Goal: Task Accomplishment & Management: Use online tool/utility

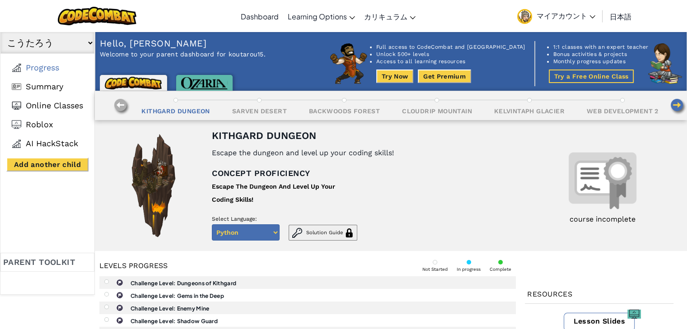
click at [267, 230] on select "Python Javascript" at bounding box center [246, 232] width 68 height 16
select select "javascript"
click at [212, 224] on select "Python Javascript" at bounding box center [246, 232] width 68 height 16
click at [111, 17] on img at bounding box center [97, 16] width 79 height 19
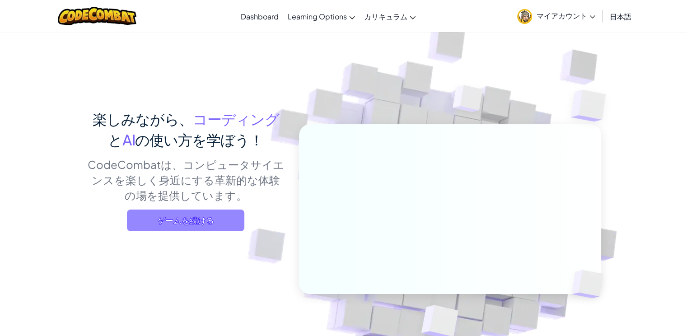
click at [179, 219] on span "ゲームを続ける" at bounding box center [185, 221] width 117 height 22
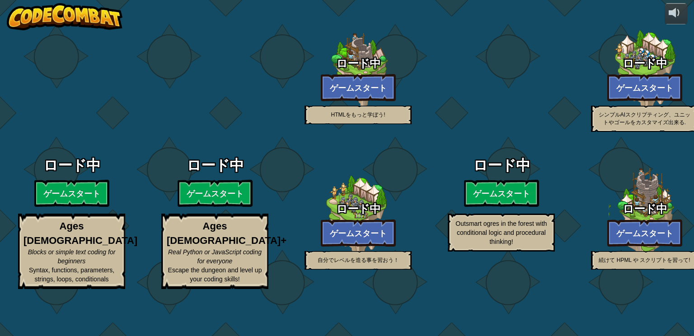
select select "ja"
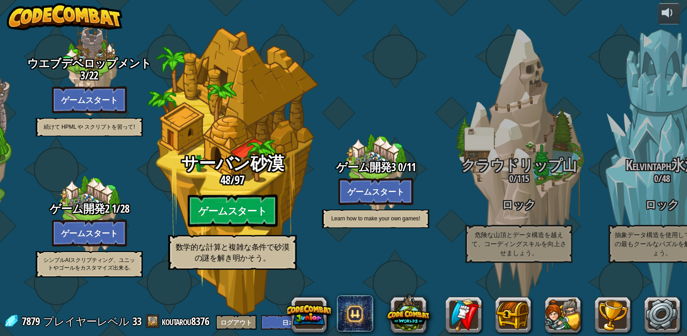
click at [198, 220] on btn "ゲームスタート" at bounding box center [232, 211] width 90 height 33
select select "ja"
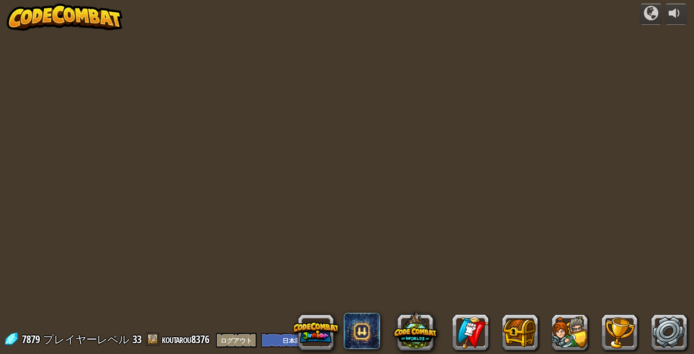
select select "ja"
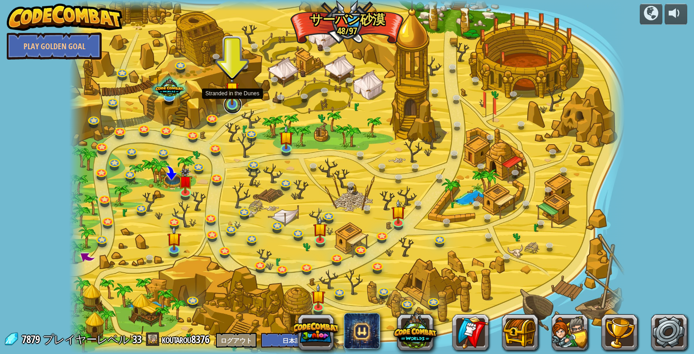
click at [235, 110] on link at bounding box center [233, 105] width 18 height 18
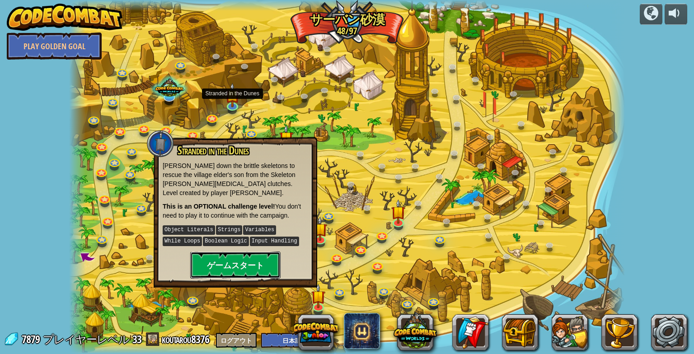
click at [259, 252] on button "ゲームスタート" at bounding box center [235, 265] width 90 height 27
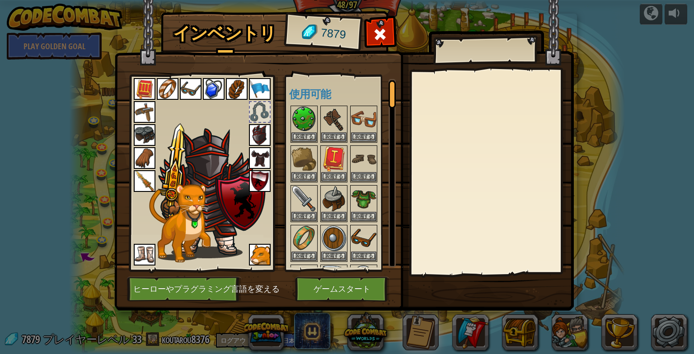
click at [331, 302] on img at bounding box center [343, 147] width 459 height 328
click at [345, 291] on button "ゲームスタート" at bounding box center [342, 289] width 94 height 25
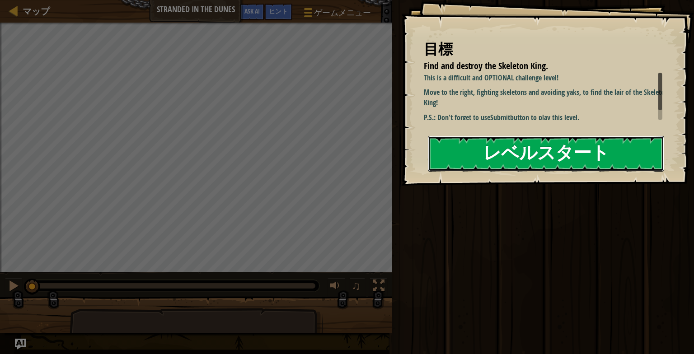
click at [493, 145] on button "レベルスタート" at bounding box center [546, 154] width 236 height 36
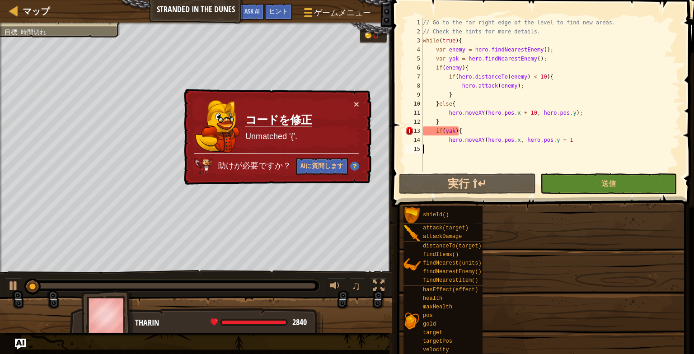
click at [486, 162] on div "// Go to the far right edge of the level to find new areas. // Check the hints …" at bounding box center [551, 104] width 260 height 172
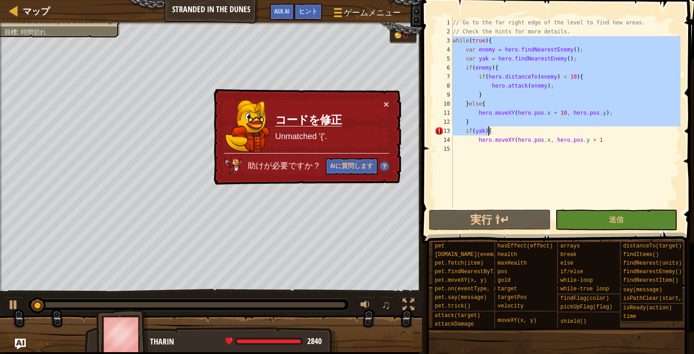
drag, startPoint x: 453, startPoint y: 39, endPoint x: 592, endPoint y: 139, distance: 171.2
click at [592, 139] on div "// Go to the far right edge of the level to find new areas. // Check the hints …" at bounding box center [565, 122] width 229 height 208
type textarea "if(yak){ hero.moveXY(hero.pos.x, hero.pos.y + 1"
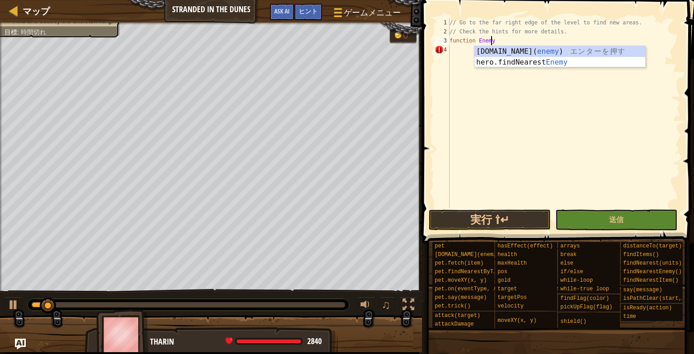
scroll to position [4, 3]
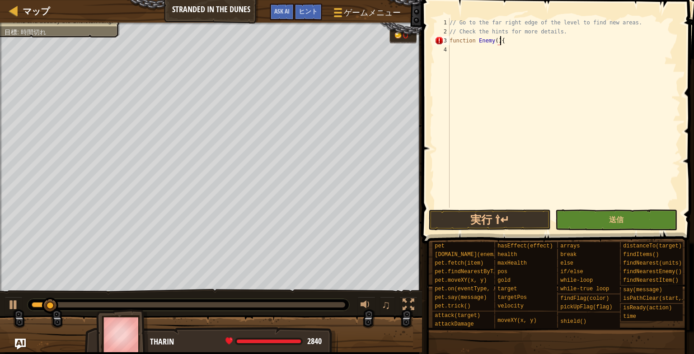
type textarea "function Enemy(){}"
type textarea "function Enemy(){"
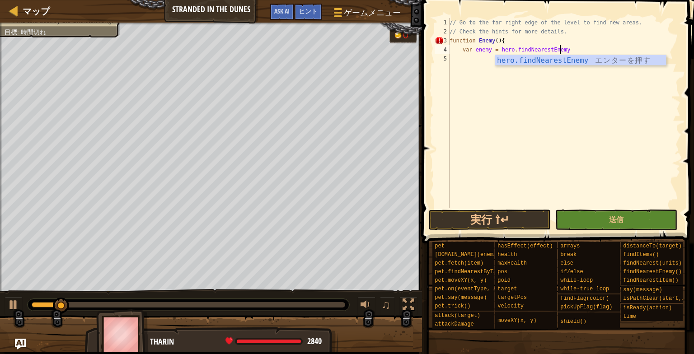
scroll to position [4, 9]
type textarea "var enemy = hero.findNearestEnemy()"
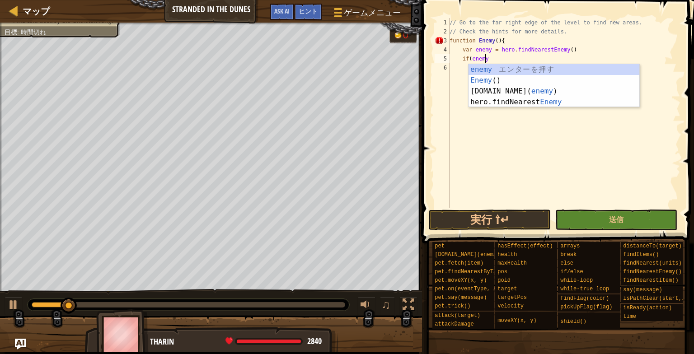
scroll to position [4, 2]
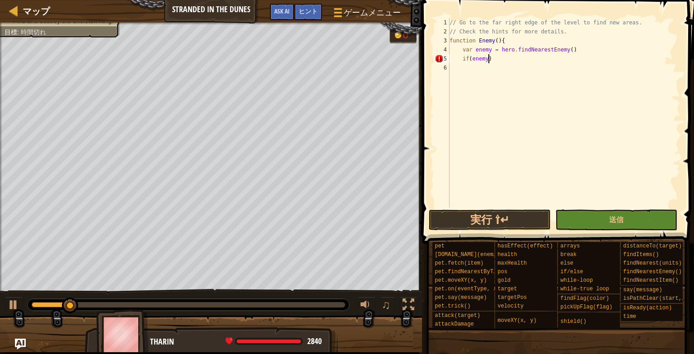
type textarea "if(enemy)`"
type textarea "if(enemy){"
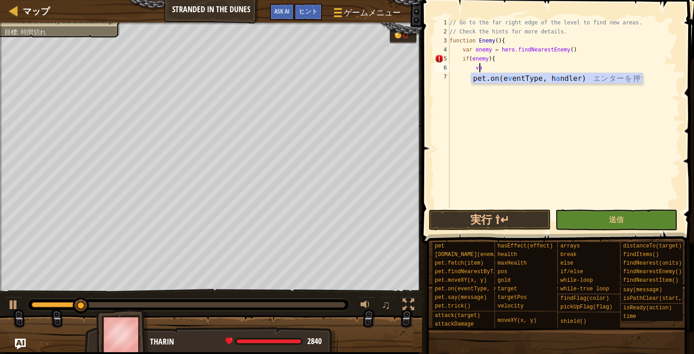
type textarea "v"
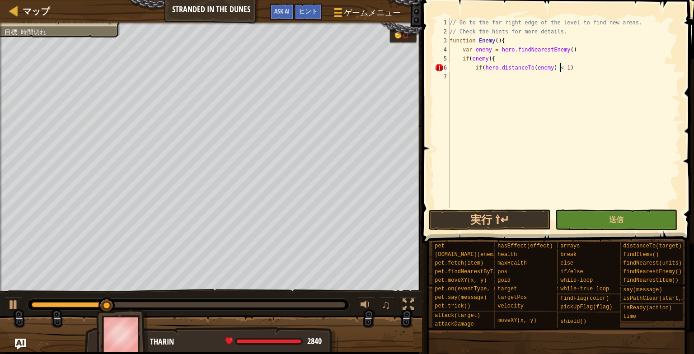
scroll to position [4, 9]
type textarea "if(hero.distanceTo(enemy) < 10){"
type textarea "while(!enemy){"
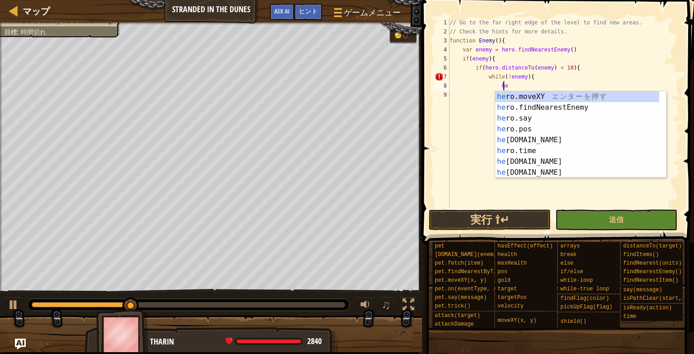
type textarea "h"
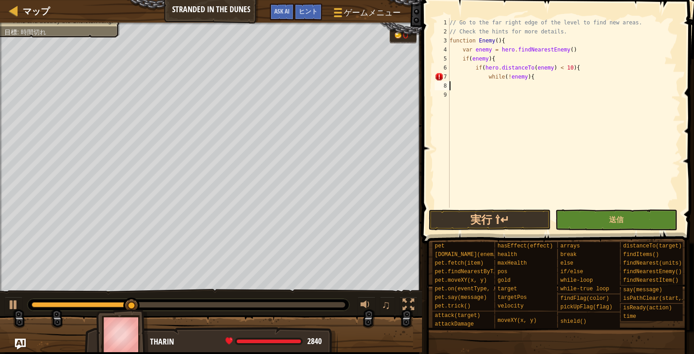
scroll to position [4, 0]
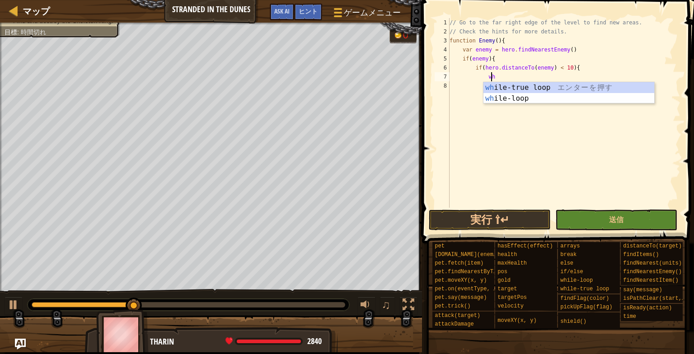
type textarea "w"
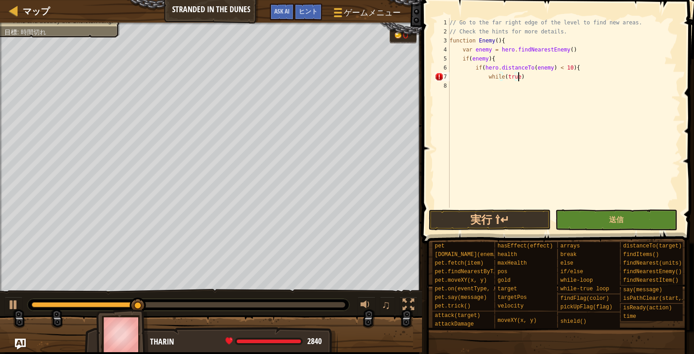
type textarea "while(true){"
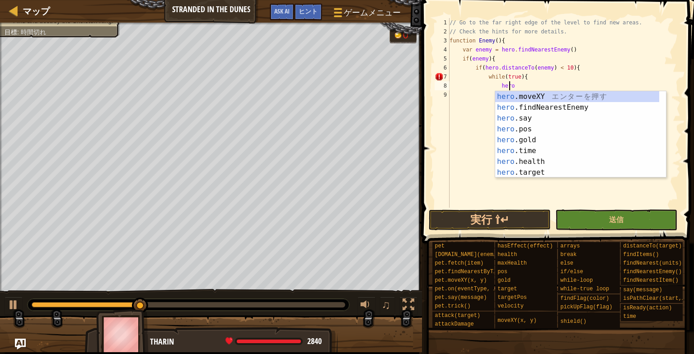
scroll to position [4, 4]
type textarea "h"
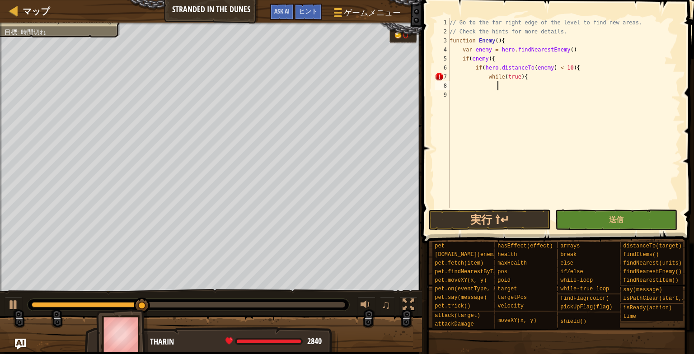
scroll to position [4, 3]
drag, startPoint x: 524, startPoint y: 74, endPoint x: 483, endPoint y: 79, distance: 41.1
click at [483, 79] on div "// Go to the far right edge of the level to find new areas. // Check the hints …" at bounding box center [564, 122] width 233 height 208
type textarea "while(true){"
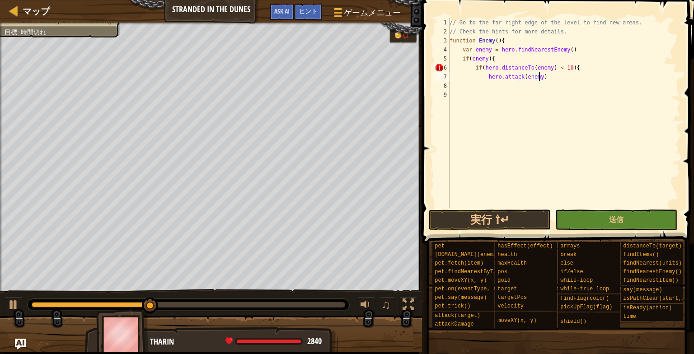
type textarea "hero.attack(enemy);"
type textarea "}"
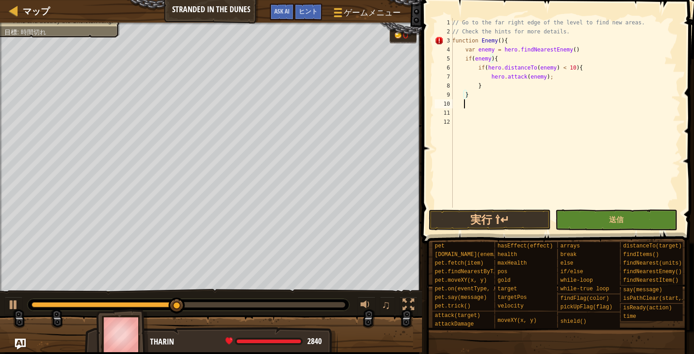
scroll to position [4, 0]
type textarea "}"
type textarea "function YAK(){"
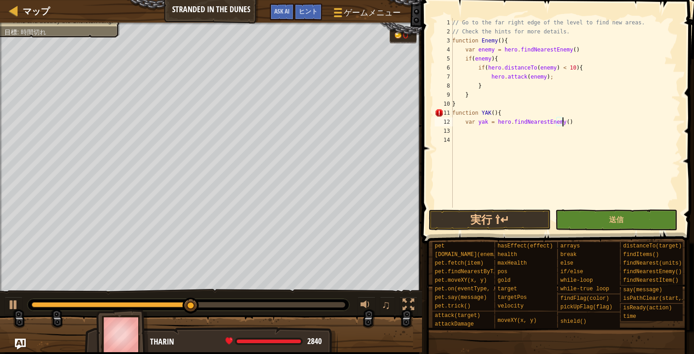
type textarea "var yak = hero.findNearestEnemy();"
type textarea "if(yak){"
type textarea "if(hero.distanceTo(yak) < 10){"
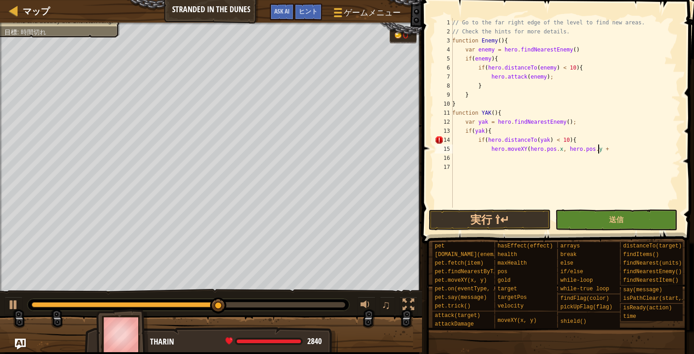
scroll to position [4, 12]
type textarea "hero.moveXY(hero.pos.x, hero.pos.y + 10);"
type textarea "}"
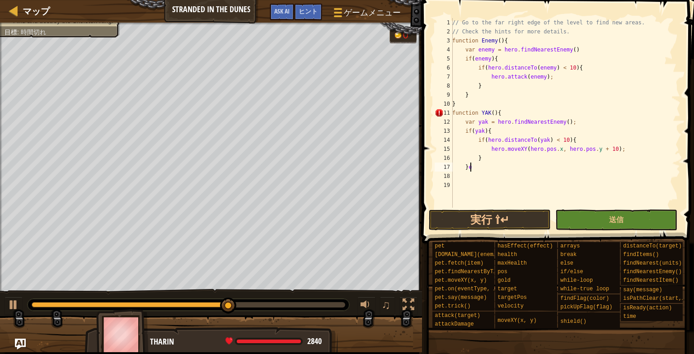
type textarea "}"
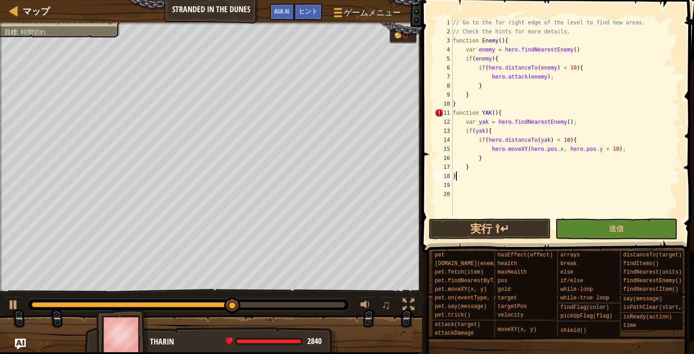
type textarea "}"
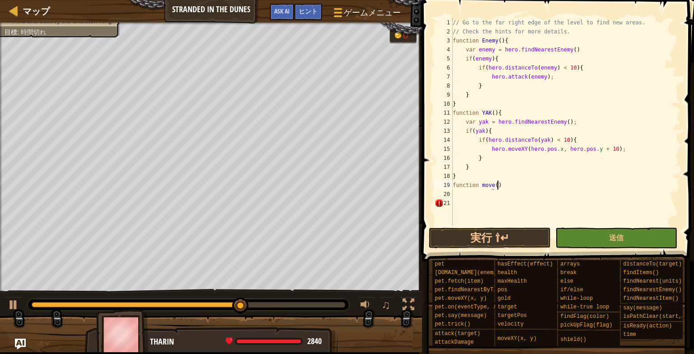
scroll to position [4, 3]
type textarea "function move(){"
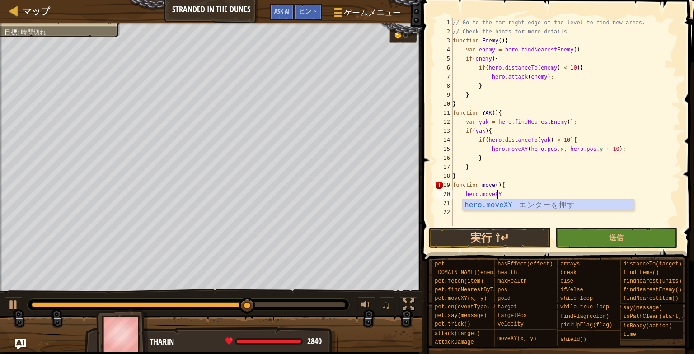
type textarea "hero.moveXY("
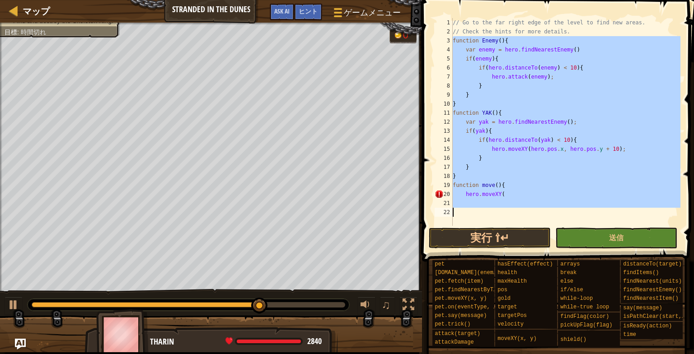
drag, startPoint x: 452, startPoint y: 39, endPoint x: 633, endPoint y: 220, distance: 255.8
click at [633, 220] on div "hero.moveXY( 1 2 3 4 5 6 7 8 9 10 11 12 13 14 15 16 17 18 19 20 21 22 // Go to …" at bounding box center [557, 122] width 248 height 208
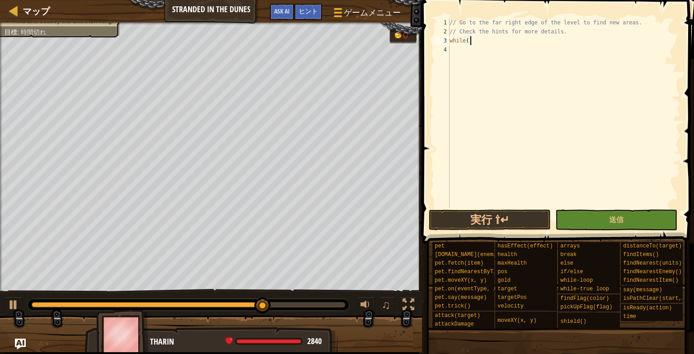
scroll to position [4, 1]
type textarea "while(true){"
type textarea "var enemy = hero.findNearestEnemy();"
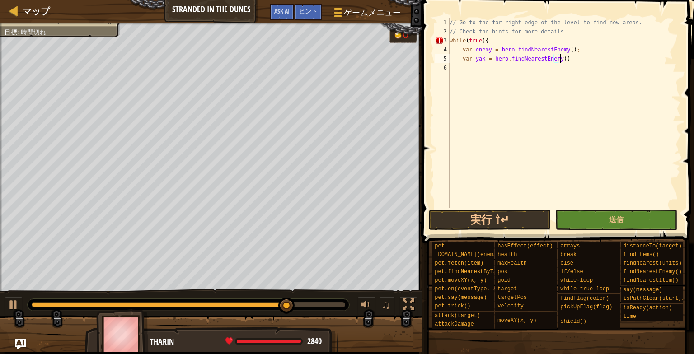
type textarea "var yak = hero.findNearestEnemy();"
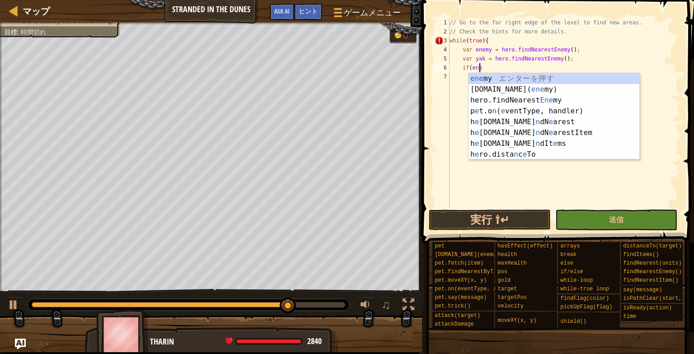
scroll to position [4, 2]
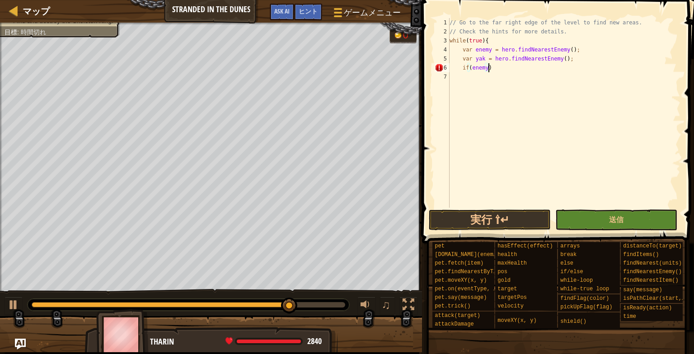
type textarea "if(enemy)`"
type textarea "if(enemy){"
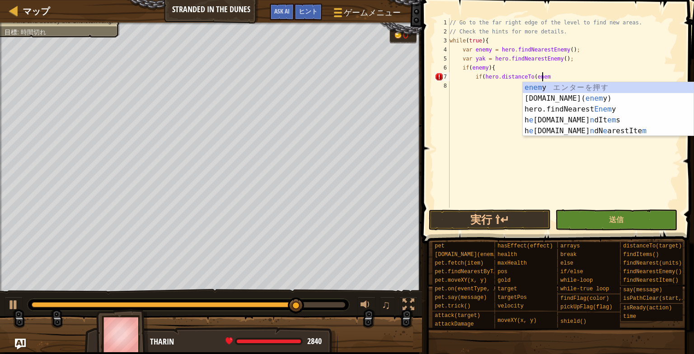
scroll to position [4, 7]
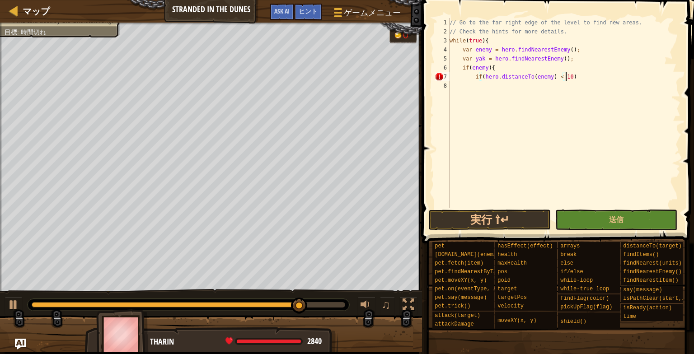
type textarea "if(hero.distanceTo(enemy) < 10){"
type textarea "hero.attack(enemy);"
type textarea "}"
type textarea "}else if(yak){"
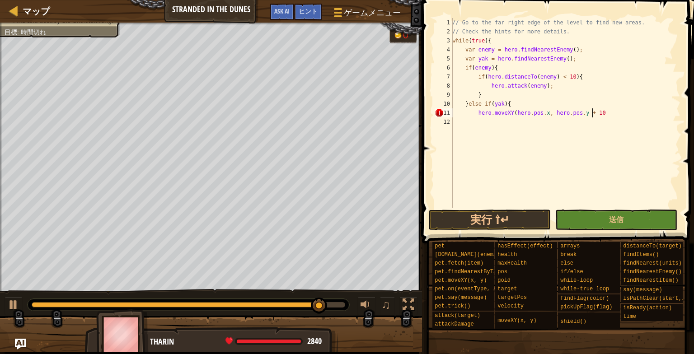
scroll to position [4, 11]
type textarea "hero.moveXY(hero.pos.x, hero.pos.y + 10);"
type textarea "}else{"
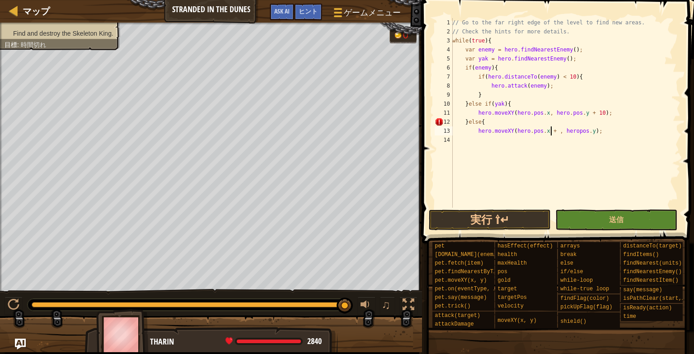
scroll to position [4, 8]
type textarea "hero.moveXY(hero.pos.x + 10, heropos.y);"
type textarea "」"
type textarea "}"
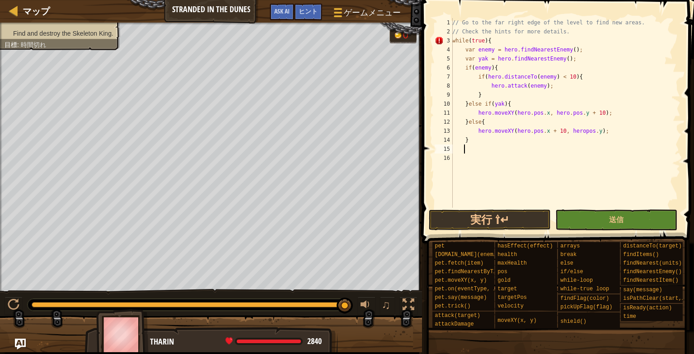
type textarea "}"
click at [498, 206] on div "// Go to the far right edge of the level to find new areas. // Check the hints …" at bounding box center [565, 122] width 230 height 208
click at [498, 212] on button "実行 ⇧↵" at bounding box center [490, 220] width 122 height 21
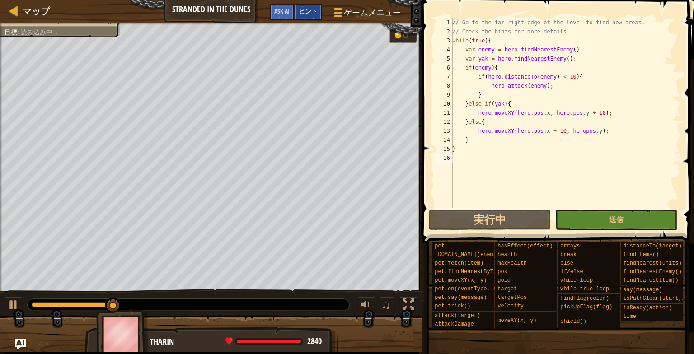
click at [313, 10] on span "ヒント" at bounding box center [308, 11] width 19 height 9
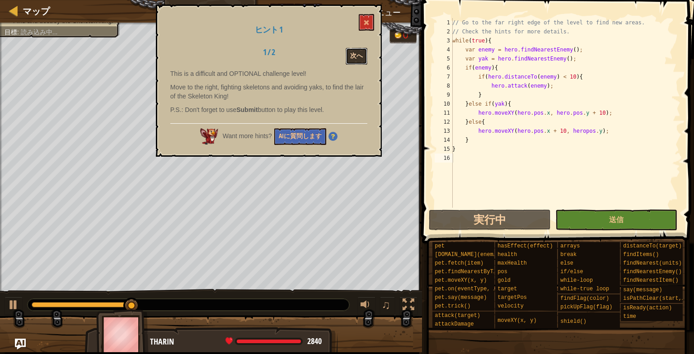
click at [361, 54] on button "次へ" at bounding box center [357, 56] width 22 height 17
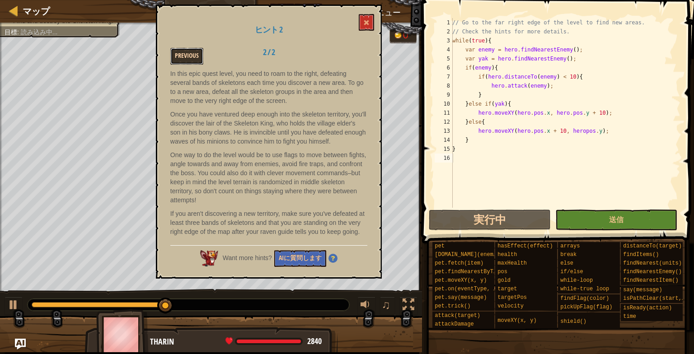
click at [181, 58] on button "Previous" at bounding box center [186, 56] width 33 height 17
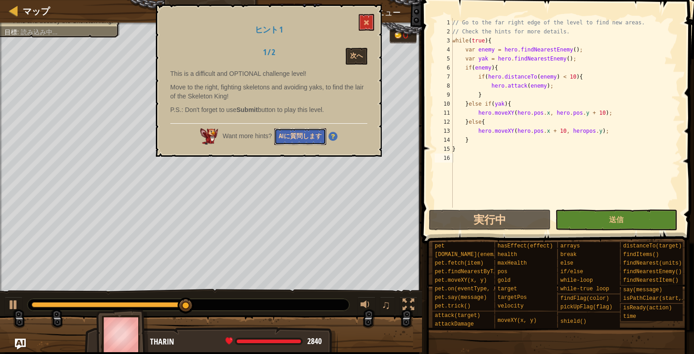
click at [289, 137] on button "AIに質問します" at bounding box center [300, 136] width 52 height 17
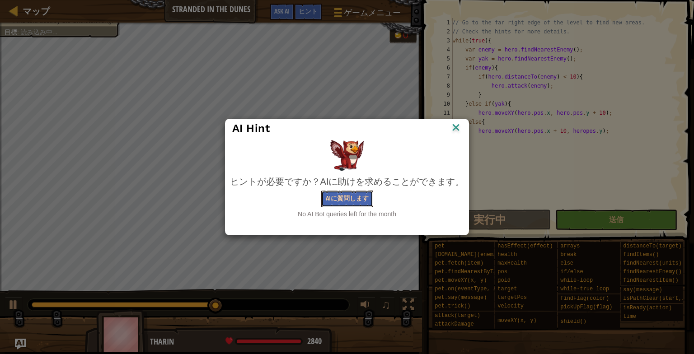
click at [322, 191] on button "AIに質問します" at bounding box center [347, 199] width 52 height 17
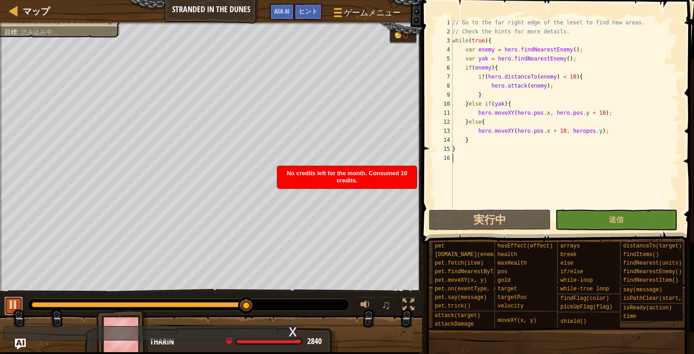
click at [19, 301] on div at bounding box center [14, 305] width 12 height 12
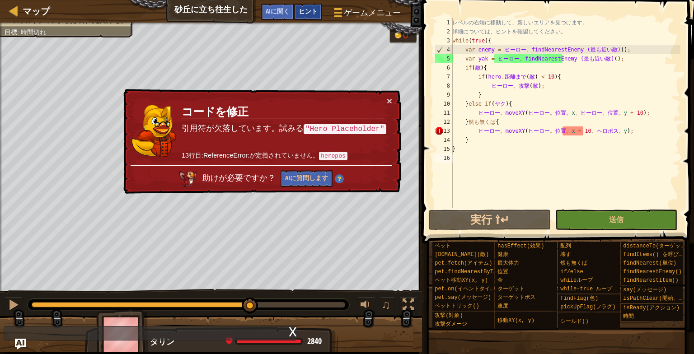
click at [312, 15] on div "ヒント" at bounding box center [308, 12] width 28 height 17
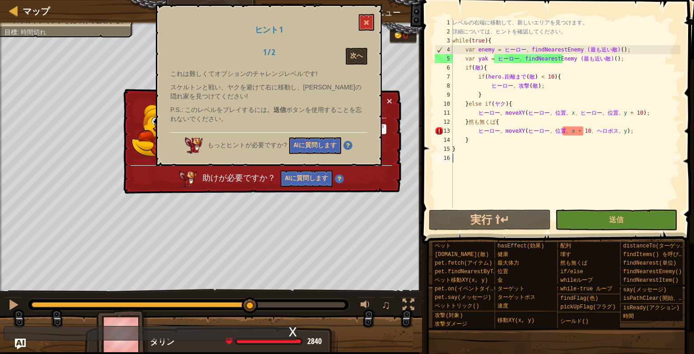
click at [374, 23] on div "ヒント 1 1 / 2 次へ これは難しくてオプションのチャレンジレベルです! [PERSON_NAME]と戦い、ヤクを避けて右に移動し、[PERSON_NA…" at bounding box center [269, 85] width 226 height 161
click at [372, 21] on button at bounding box center [366, 22] width 15 height 17
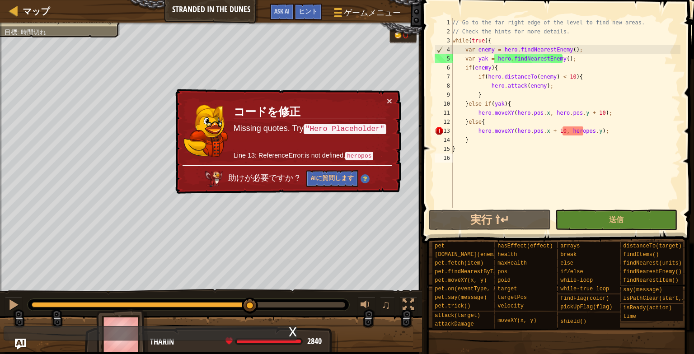
click at [574, 129] on div "// Go to the far right edge of the level to find new areas. // Check the hints …" at bounding box center [565, 122] width 230 height 208
type textarea "hero.moveXY(hero.pos.x + 10, hero.pos.y);"
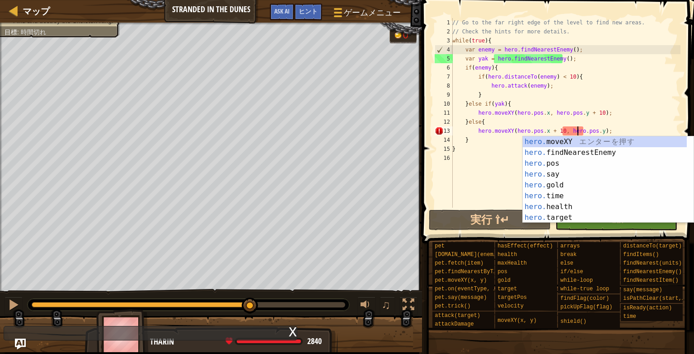
scroll to position [4, 10]
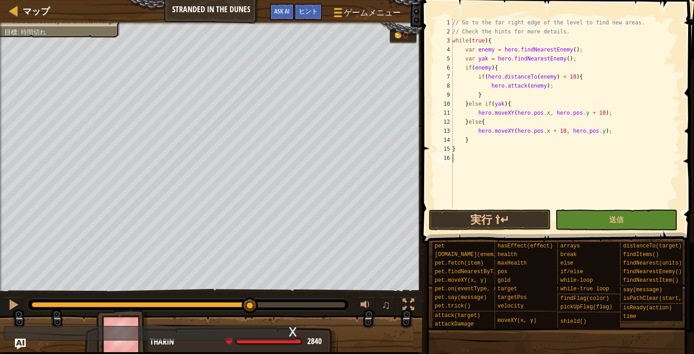
click at [468, 196] on div "// Go to the far right edge of the level to find new areas. // Check the hints …" at bounding box center [565, 122] width 230 height 208
click at [476, 220] on button "実行 ⇧↵" at bounding box center [490, 220] width 122 height 21
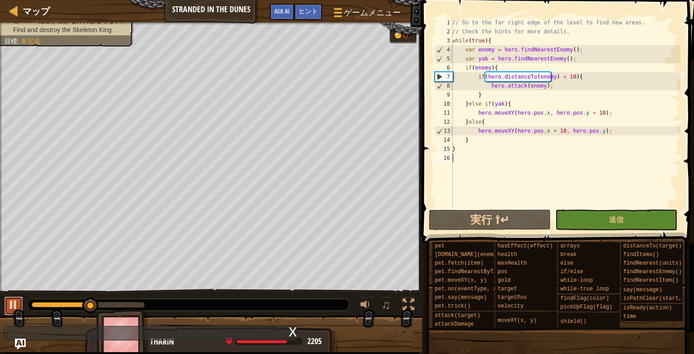
click at [11, 308] on div at bounding box center [14, 305] width 12 height 12
drag, startPoint x: 556, startPoint y: 60, endPoint x: 540, endPoint y: 60, distance: 15.4
click at [540, 60] on div "// Go to the far right edge of the level to find new areas. // Check the hints …" at bounding box center [565, 122] width 230 height 208
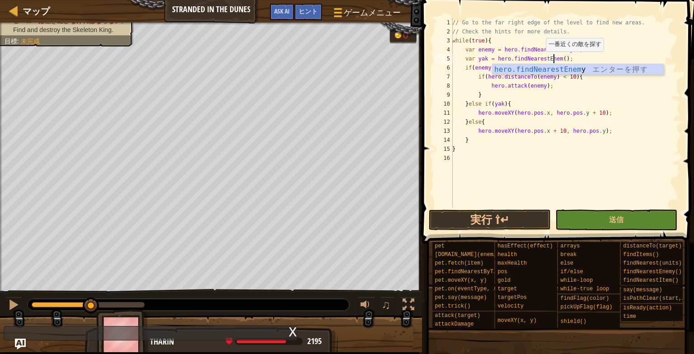
scroll to position [4, 8]
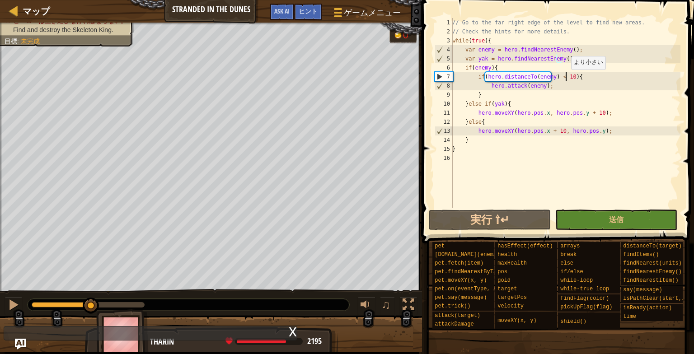
click at [566, 78] on div "// Go to the far right edge of the level to find new areas. // Check the hints …" at bounding box center [565, 122] width 230 height 208
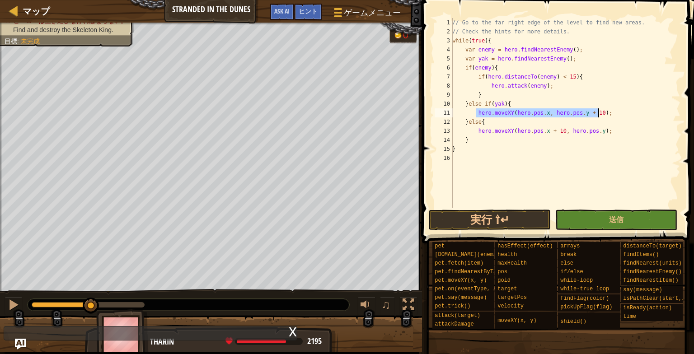
drag, startPoint x: 477, startPoint y: 112, endPoint x: 608, endPoint y: 111, distance: 131.4
click at [608, 111] on div "// Go to the far right edge of the level to find new areas. // Check the hints …" at bounding box center [565, 122] width 230 height 208
type textarea "hero.moveXY(hero.pos.x, hero.pos.y + 10);"
type textarea "if(hero.pox.y < yak){"
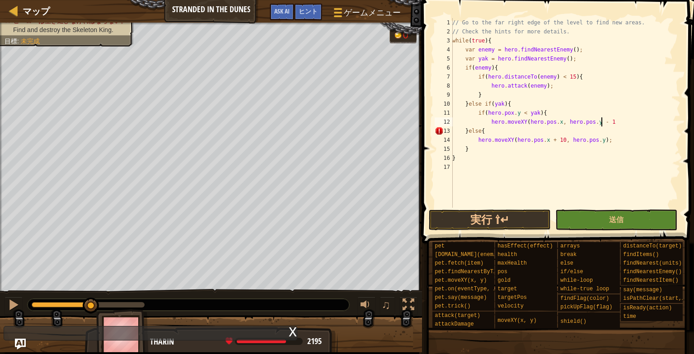
scroll to position [4, 12]
type textarea "hero.moveXY(hero.pos.x, hero.pos.y - 10);"
type textarea "}"
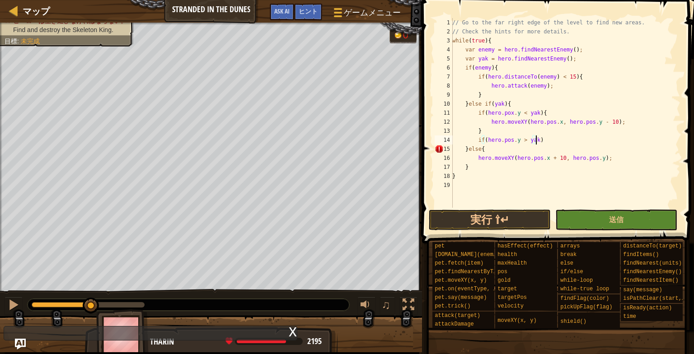
type textarea "if(hero.pos.y > yak){"
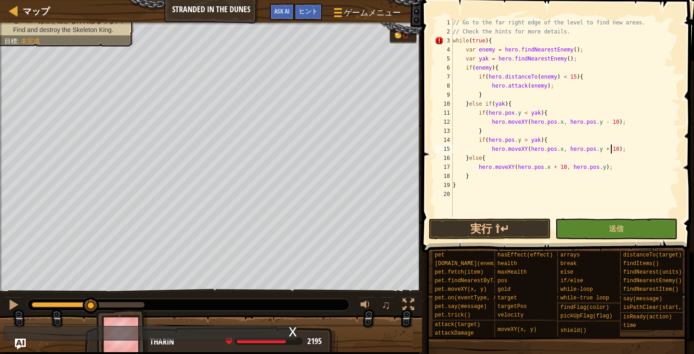
scroll to position [4, 13]
type textarea "hero.moveXY(hero.pos.x, hero.pos.y + 10);"
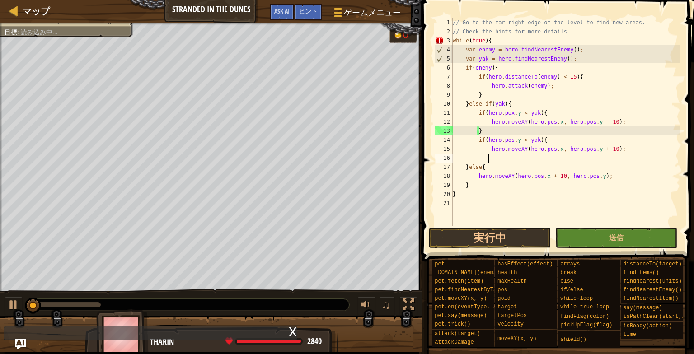
type textarea "｝"
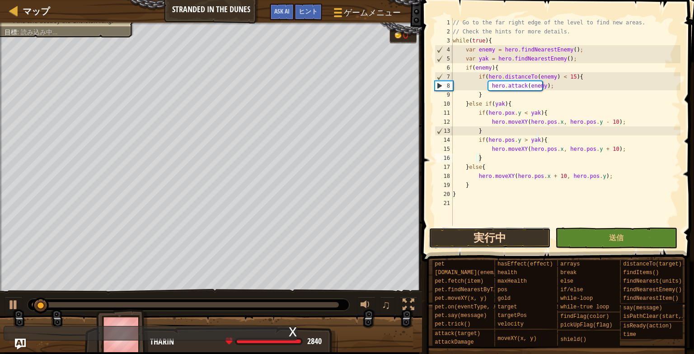
click at [470, 239] on button "実行中" at bounding box center [490, 238] width 122 height 21
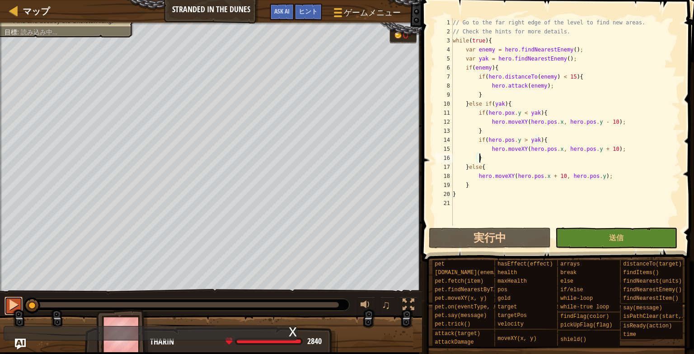
click at [13, 300] on div at bounding box center [14, 305] width 12 height 12
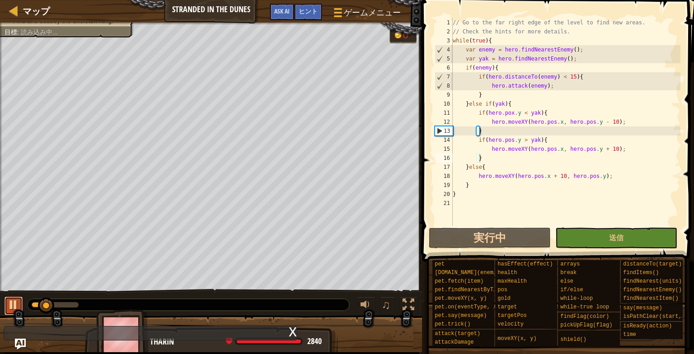
click at [11, 302] on div at bounding box center [14, 305] width 12 height 12
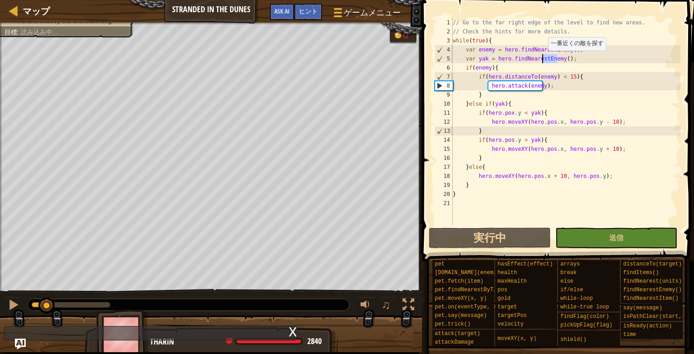
drag, startPoint x: 556, startPoint y: 57, endPoint x: 543, endPoint y: 60, distance: 12.5
click at [543, 60] on div "// Go to the far right edge of the level to find new areas. // Check the hints …" at bounding box center [565, 131] width 229 height 226
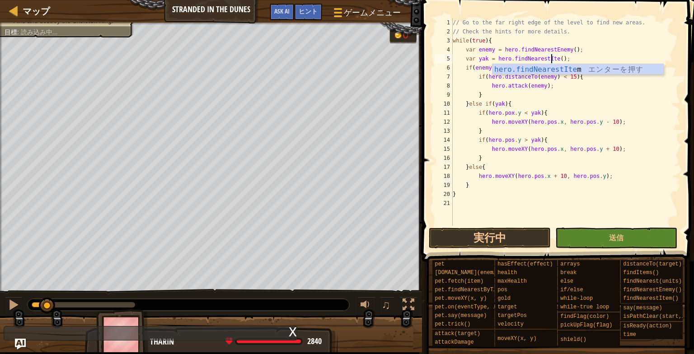
type textarea "var yak = hero.findNearestItem();"
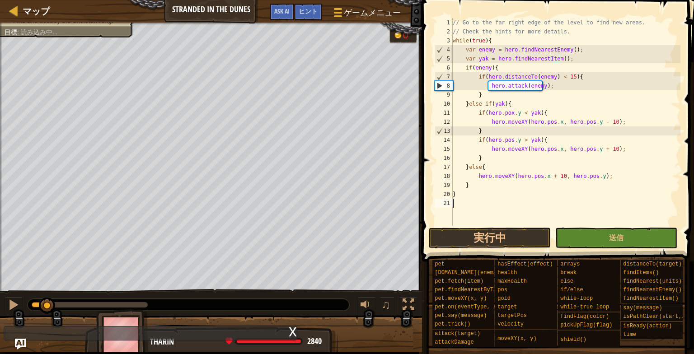
click at [616, 214] on div "// Go to the far right edge of the level to find new areas. // Check the hints …" at bounding box center [565, 131] width 229 height 226
click at [495, 238] on button "実行中" at bounding box center [490, 238] width 122 height 21
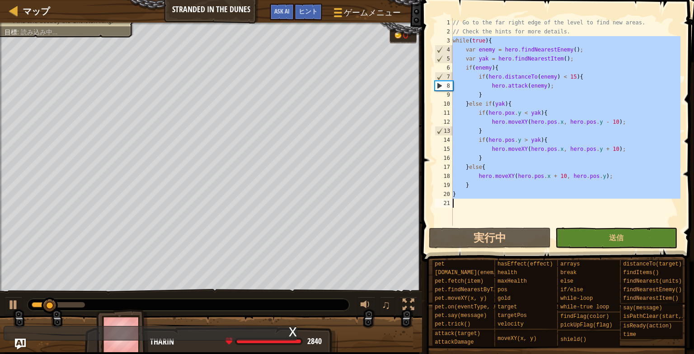
drag, startPoint x: 453, startPoint y: 41, endPoint x: 594, endPoint y: 203, distance: 215.1
click at [594, 203] on div "// Go to the far right edge of the level to find new areas. // Check the hints …" at bounding box center [565, 131] width 229 height 226
type textarea "}"
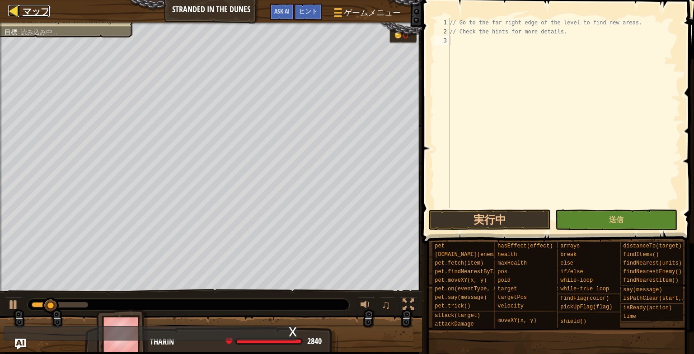
click at [38, 10] on span "マップ" at bounding box center [36, 11] width 27 height 12
select select "ja"
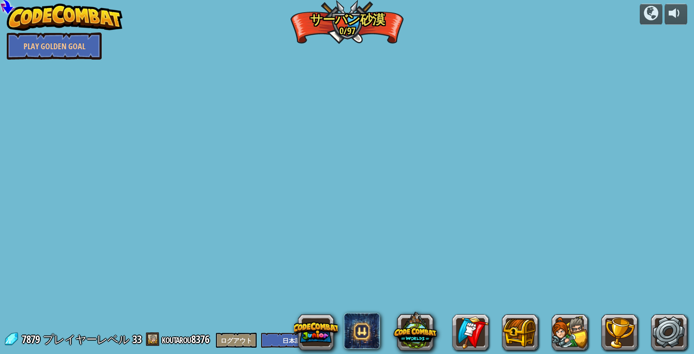
select select "ja"
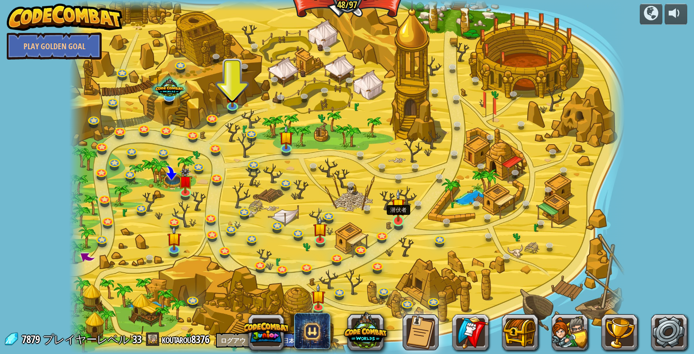
click at [394, 211] on img at bounding box center [398, 205] width 14 height 33
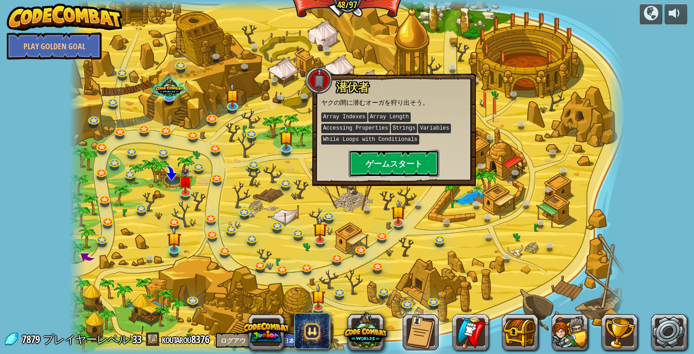
click at [399, 161] on button "ゲームスタート" at bounding box center [394, 163] width 90 height 27
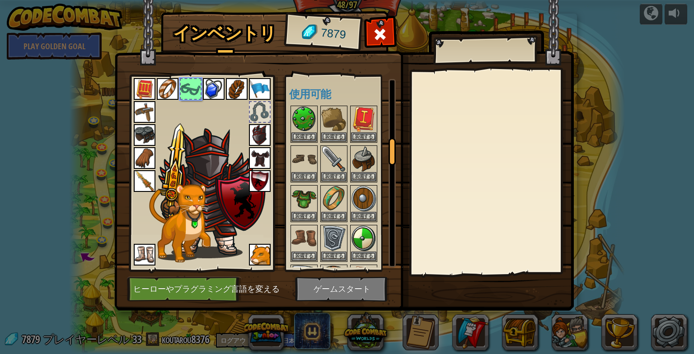
scroll to position [427, 0]
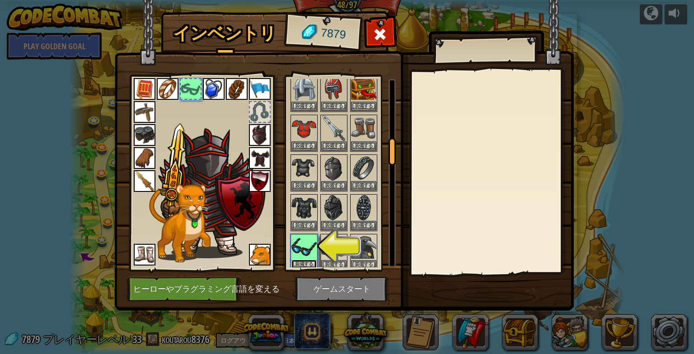
click at [306, 260] on button "装備する" at bounding box center [303, 264] width 25 height 9
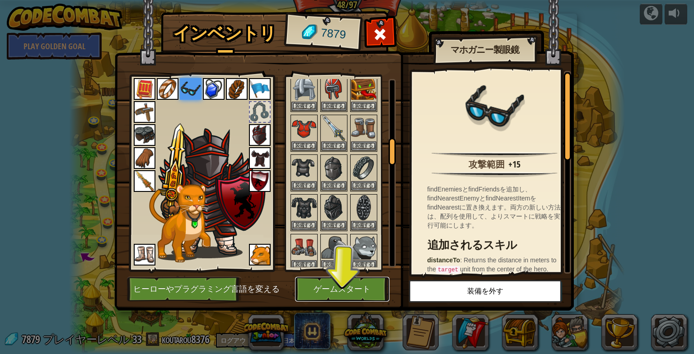
click at [336, 285] on button "ゲームスタート" at bounding box center [342, 289] width 94 height 25
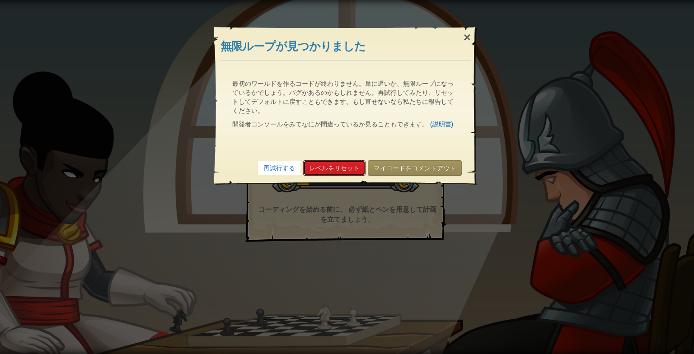
click at [327, 164] on link "レベルをリセット" at bounding box center [334, 167] width 62 height 15
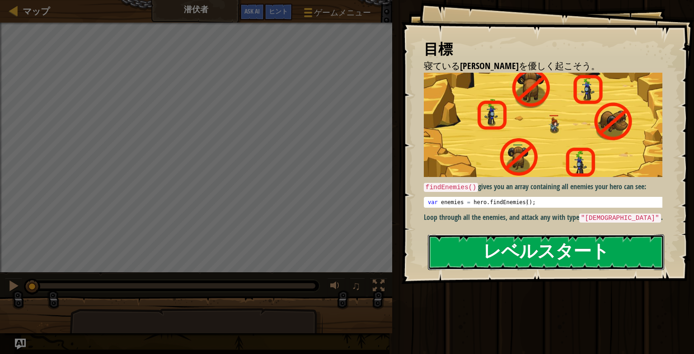
drag, startPoint x: 491, startPoint y: 261, endPoint x: 489, endPoint y: 249, distance: 11.4
click at [489, 249] on button "レベルスタート" at bounding box center [546, 252] width 236 height 36
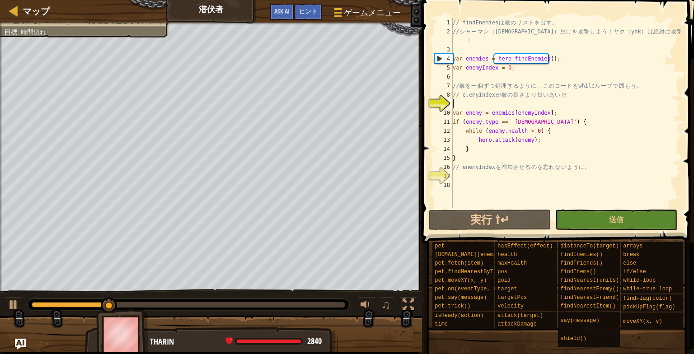
scroll to position [4, 0]
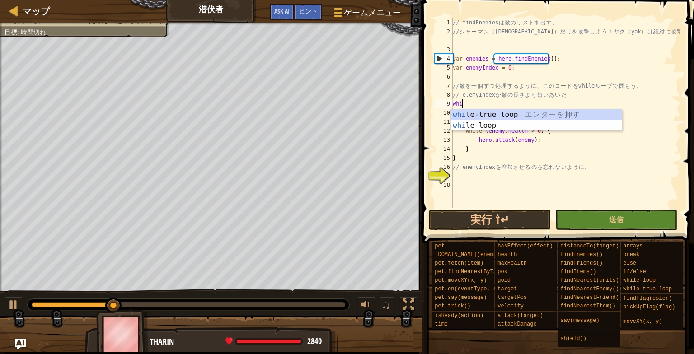
type textarea "while"
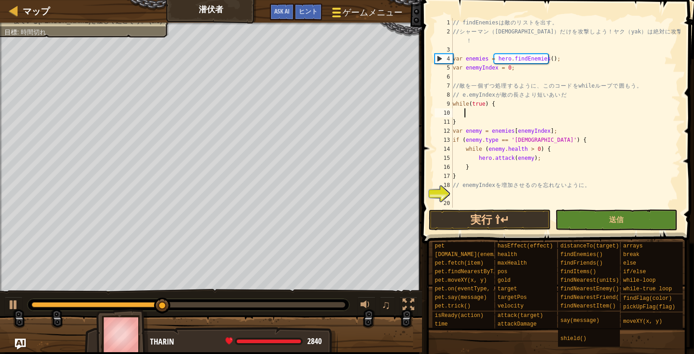
click at [354, 3] on button "ゲームメニュー" at bounding box center [367, 14] width 84 height 22
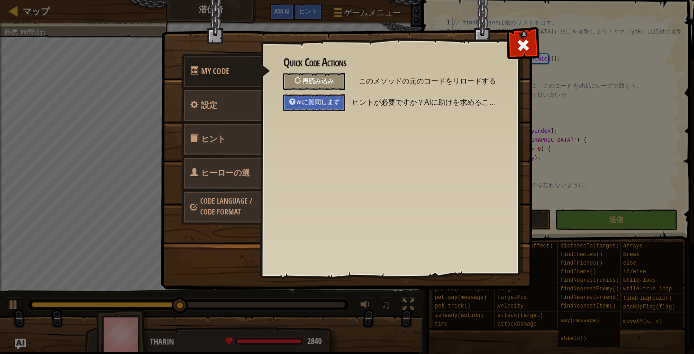
click at [331, 73] on div "再読み込み" at bounding box center [314, 81] width 62 height 17
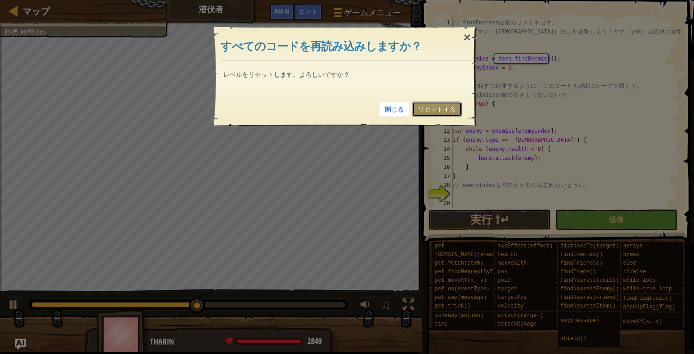
click at [436, 107] on link "リセットする" at bounding box center [437, 109] width 50 height 15
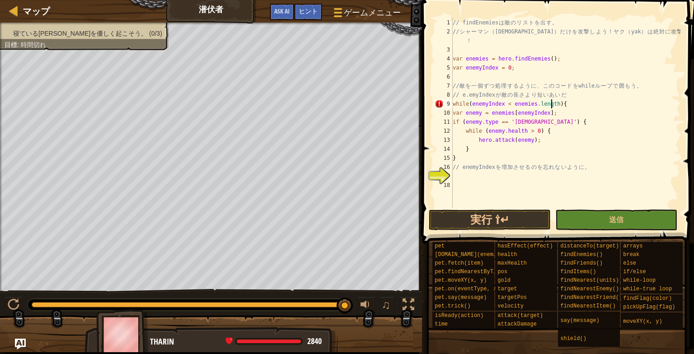
scroll to position [4, 8]
click at [455, 113] on div "// findEnemies は 敵 の リ ス ト を 出 す 。 // シ ャ ー マ ン （ shaman ） だ け を 攻 撃 し よ う ！ [P…" at bounding box center [565, 122] width 229 height 208
click at [454, 113] on div "// findEnemies は 敵 の リ ス ト を 出 す 。 // シ ャ ー マ ン （ shaman ） だ け を 攻 撃 し よ う ！ [P…" at bounding box center [565, 122] width 229 height 208
click at [454, 121] on div "// findEnemies は 敵 の リ ス ト を 出 す 。 // シ ャ ー マ ン （ shaman ） だ け を 攻 撃 し よ う ！ [P…" at bounding box center [565, 122] width 229 height 208
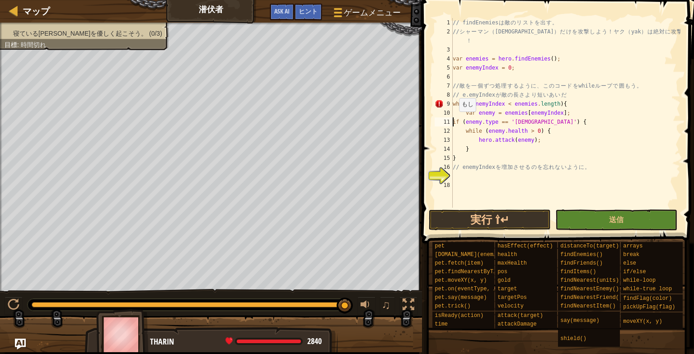
scroll to position [4, 6]
click at [464, 134] on div "// findEnemies は 敵 の リ ス ト を 出 す 。 // シ ャ ー マ ン （ shaman ） だ け を 攻 撃 し よ う ！ [P…" at bounding box center [565, 122] width 229 height 208
click at [478, 139] on div "// findEnemies は 敵 の リ ス ト を 出 す 。 // シ ャ ー マ ン （ shaman ） だ け を 攻 撃 し よ う ！ [P…" at bounding box center [565, 122] width 229 height 208
click at [476, 139] on div "// findEnemies は 敵 の リ ス ト を 出 す 。 // シ ャ ー マ ン （ shaman ） だ け を 攻 撃 し よ う ！ [P…" at bounding box center [565, 122] width 229 height 208
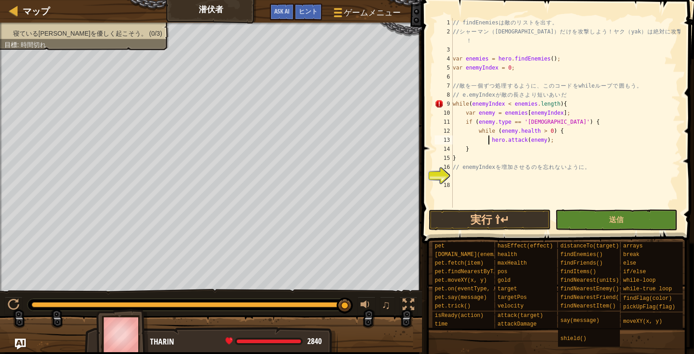
click at [555, 143] on div "// findEnemies は 敵 の リ ス ト を 出 す 。 // シ ャ ー マ ン （ shaman ） だ け を 攻 撃 し よ う ！ [P…" at bounding box center [565, 122] width 229 height 208
click at [465, 150] on div "// findEnemies は 敵 の リ ス ト を 出 す 。 // シ ャ ー マ ン （ shaman ） だ け を 攻 撃 し よ う ！ [P…" at bounding box center [565, 122] width 229 height 208
click at [453, 157] on div "// findEnemies は 敵 の リ ス ト を 出 す 。 // シ ャ ー マ ン （ shaman ） だ け を 攻 撃 し よ う ！ [P…" at bounding box center [565, 122] width 229 height 208
type textarea "}"
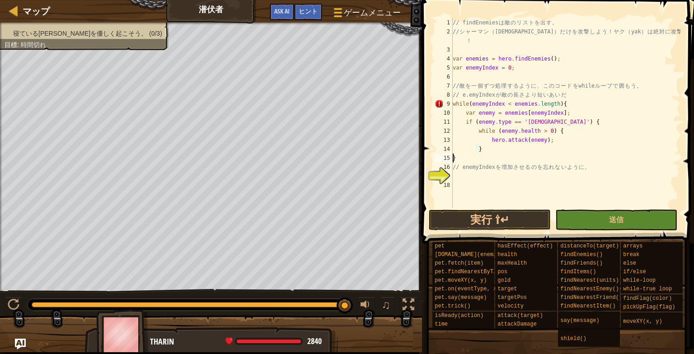
scroll to position [4, 0]
click at [458, 173] on div "// findEnemies は 敵 の リ ス ト を 出 す 。 // シ ャ ー マ ン （ shaman ） だ け を 攻 撃 し よ う ！ [P…" at bounding box center [565, 122] width 229 height 208
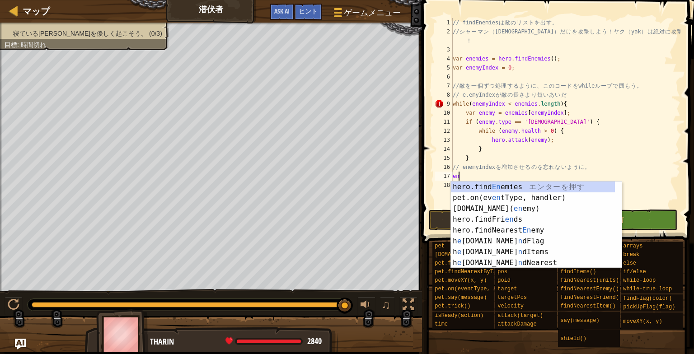
type textarea "e"
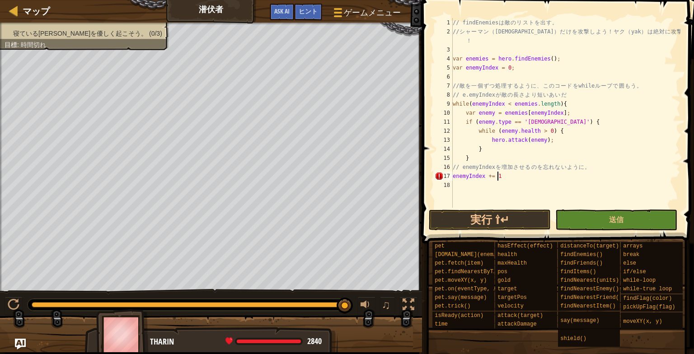
scroll to position [4, 3]
type textarea "enemyIndex += 1;"
click at [457, 178] on div "// findEnemies は 敵 の リ ス ト を 出 す 。 // シ ャ ー マ ン （ shaman ） だ け を 攻 撃 し よ う ！ [P…" at bounding box center [565, 122] width 229 height 208
click at [453, 178] on div "// findEnemies は 敵 の リ ス ト を 出 す 。 // シ ャ ー マ ン （ shaman ） だ け を 攻 撃 し よ う ！ [P…" at bounding box center [565, 122] width 229 height 208
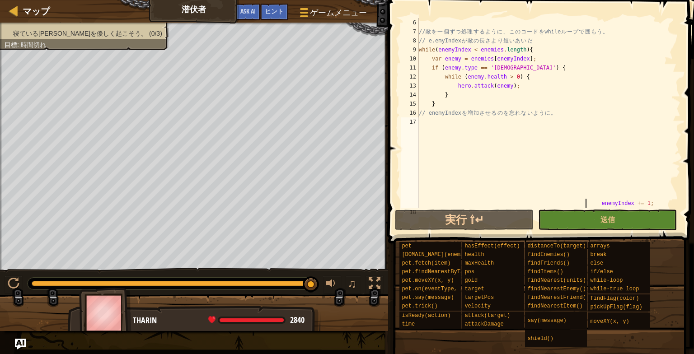
type textarea "ene"
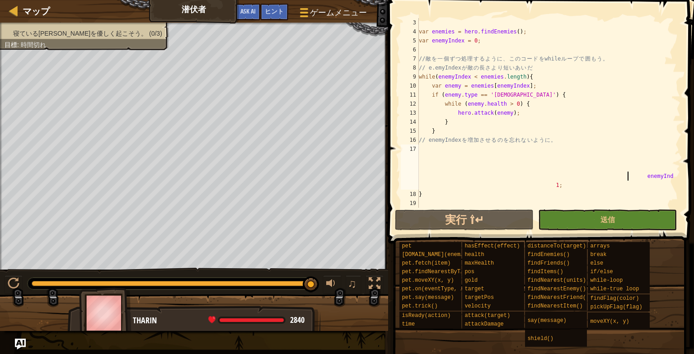
scroll to position [9, 0]
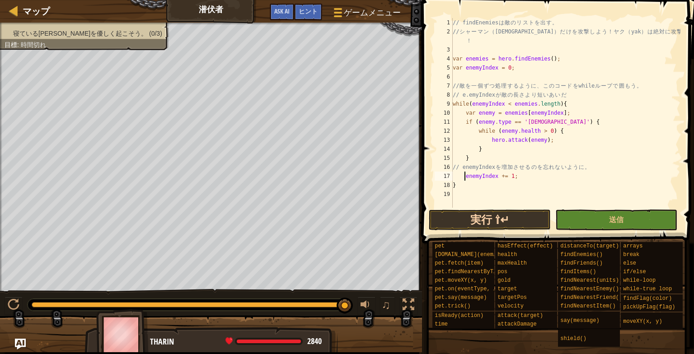
type textarea "enemyIndex += 1;"
click at [495, 215] on button "実行 ⇧↵" at bounding box center [490, 220] width 122 height 21
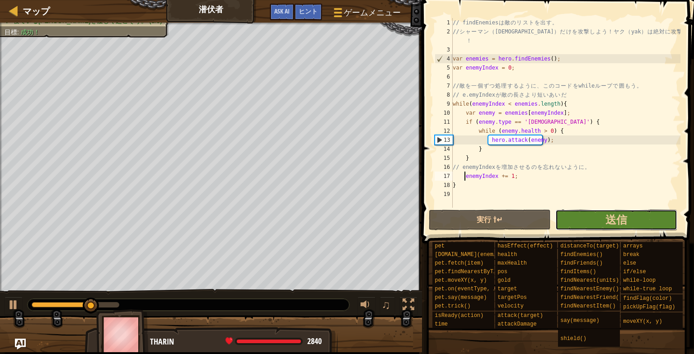
click at [588, 213] on button "送信" at bounding box center [616, 220] width 122 height 21
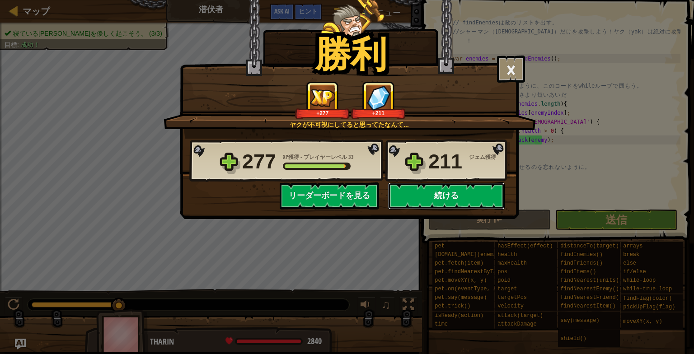
click at [460, 201] on button "続ける" at bounding box center [446, 195] width 117 height 27
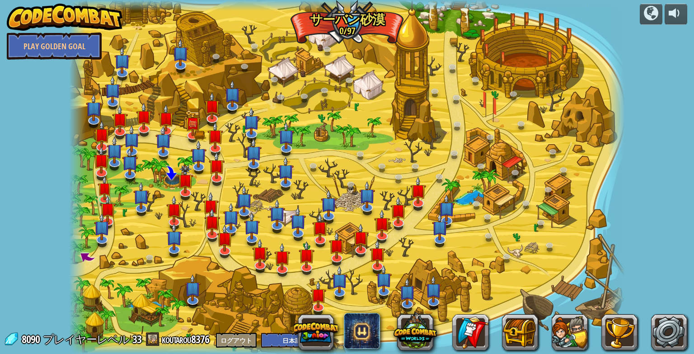
select select "ja"
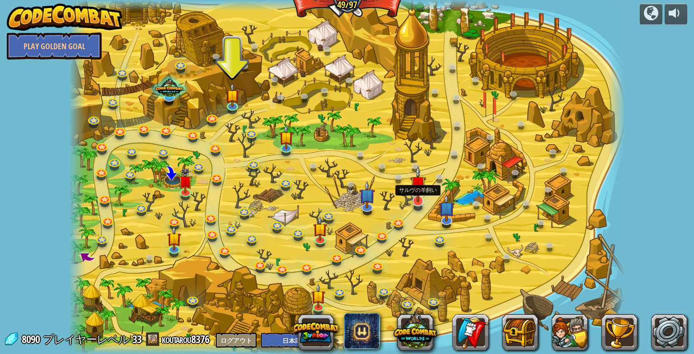
click at [417, 195] on img at bounding box center [418, 184] width 16 height 36
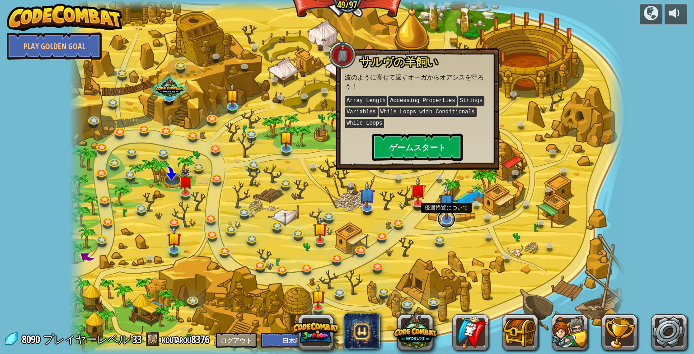
click at [454, 221] on link at bounding box center [446, 219] width 18 height 18
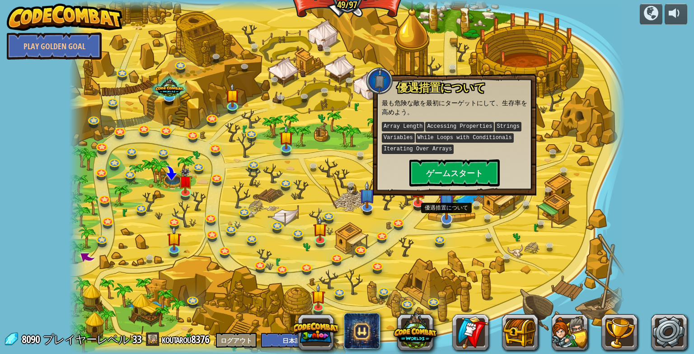
click at [453, 218] on img at bounding box center [447, 202] width 16 height 36
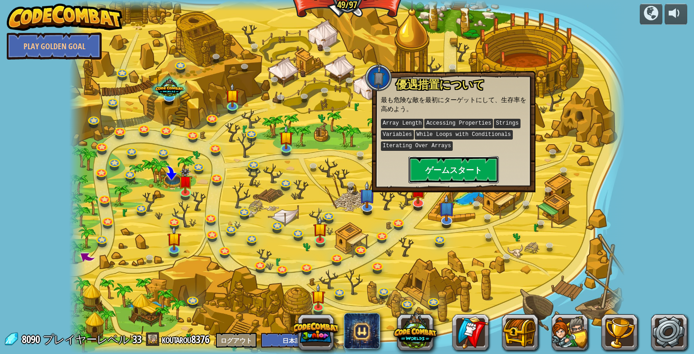
click at [448, 170] on button "ゲームスタート" at bounding box center [453, 169] width 90 height 27
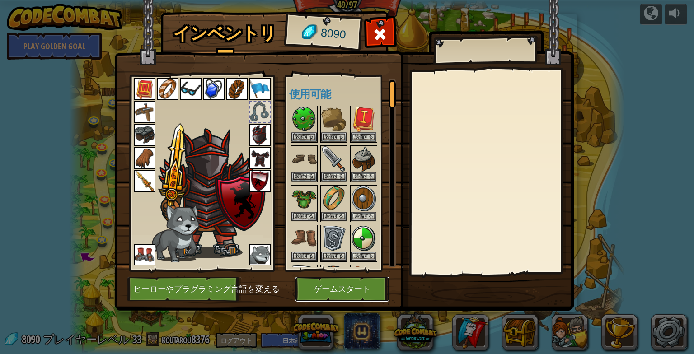
click at [372, 298] on button "ゲームスタート" at bounding box center [342, 289] width 94 height 25
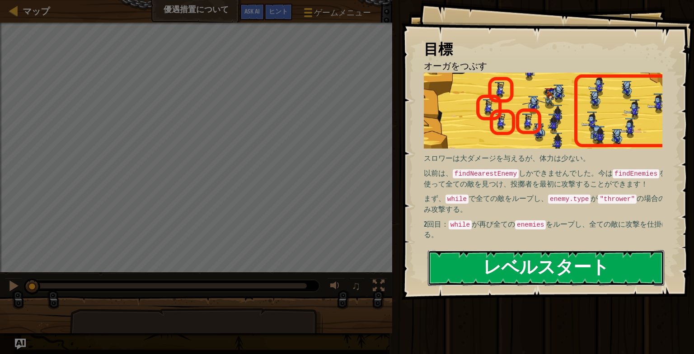
click at [458, 258] on button "レベルスタート" at bounding box center [546, 268] width 236 height 36
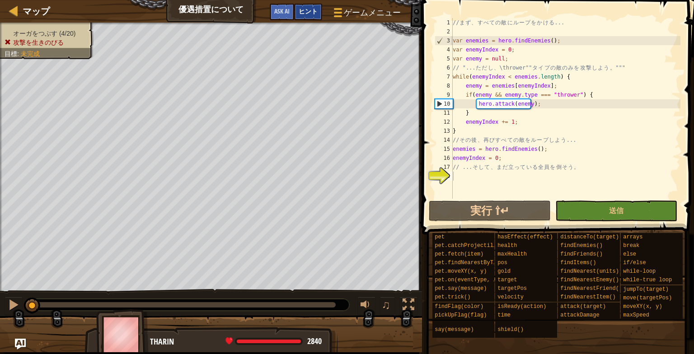
click at [299, 9] on span "ヒント" at bounding box center [308, 11] width 19 height 9
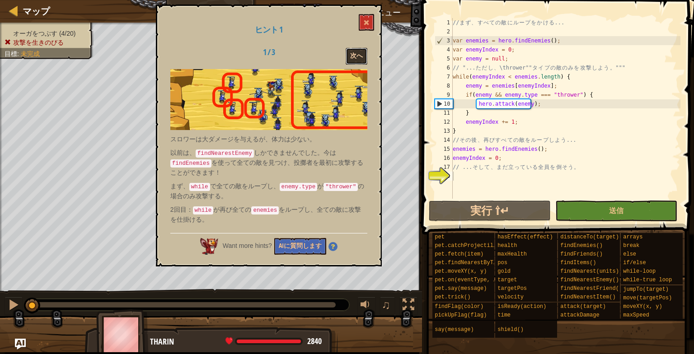
click at [359, 53] on button "次へ" at bounding box center [357, 56] width 22 height 17
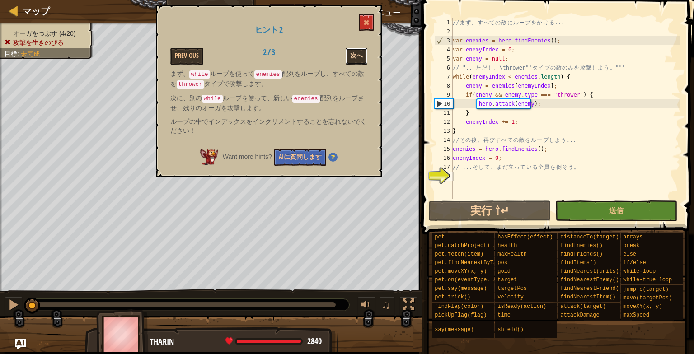
click at [360, 54] on button "次へ" at bounding box center [357, 56] width 22 height 17
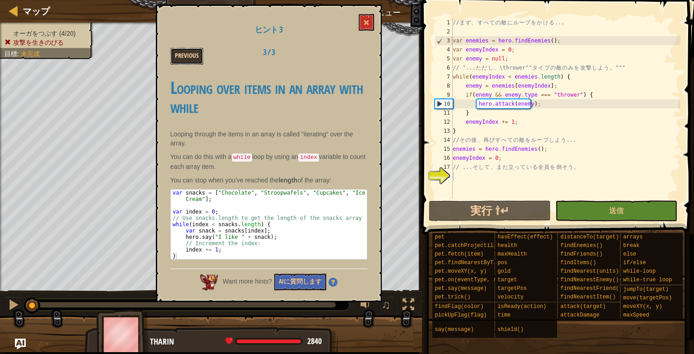
click at [181, 59] on button "Previous" at bounding box center [186, 56] width 33 height 17
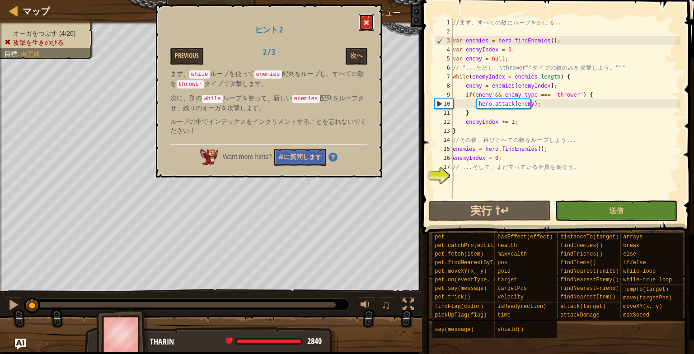
click at [366, 25] on span at bounding box center [366, 22] width 6 height 6
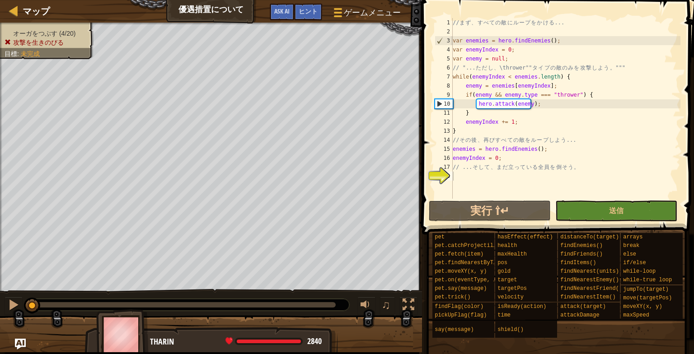
click at [466, 176] on div "// ま ず 、 す べ て の 敵 に ル ー プ を か け る ... var enemies = hero . findEnemies ( ) ; v…" at bounding box center [565, 117] width 229 height 199
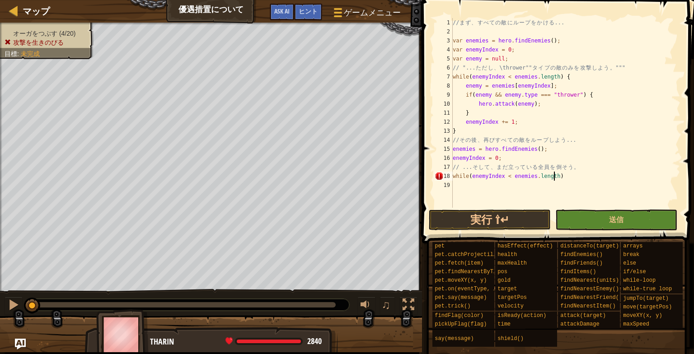
scroll to position [4, 8]
type textarea "while(enemyIndex < enemies.length){"
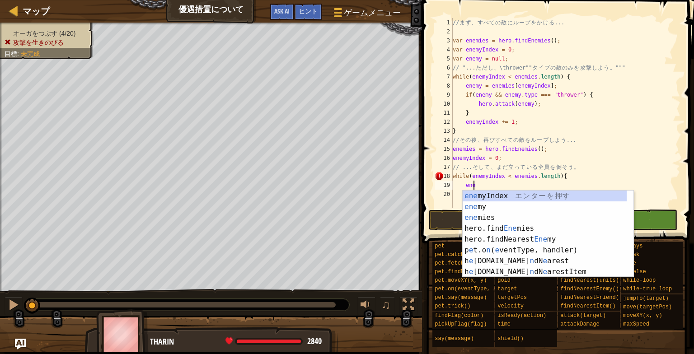
scroll to position [4, 0]
type textarea "e"
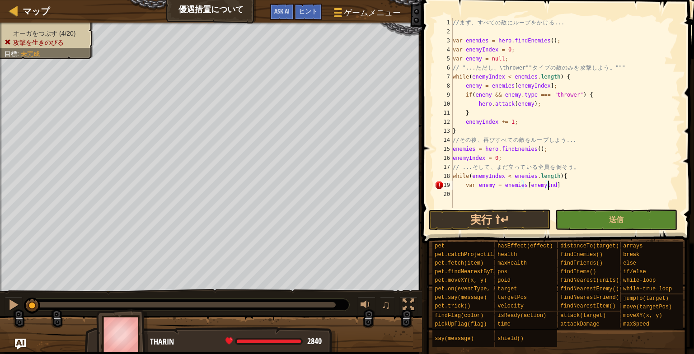
scroll to position [4, 8]
type textarea "var enemy = enemies[enemyIndex];"
type textarea "if(enemy){"
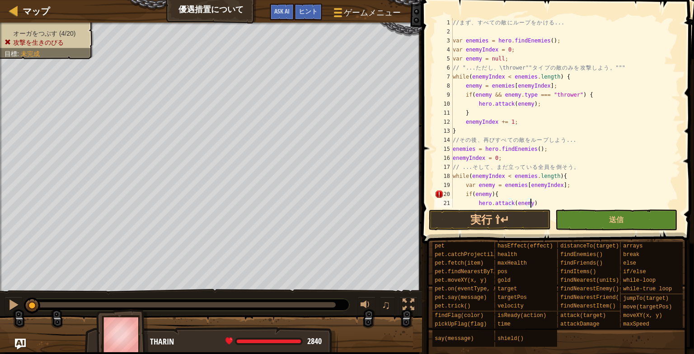
type textarea "hero.attack(enemy);"
type textarea "}"
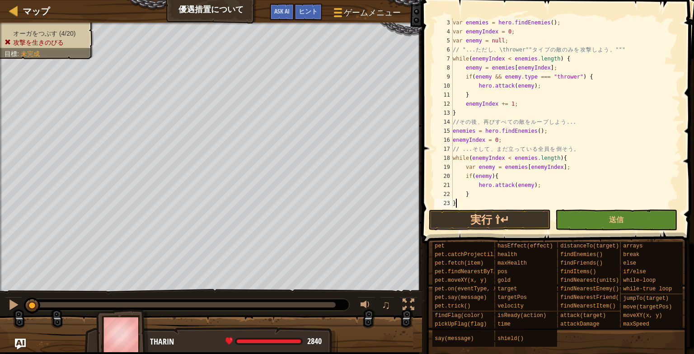
scroll to position [4, 0]
click at [505, 223] on button "実行 ⇧↵" at bounding box center [490, 220] width 122 height 21
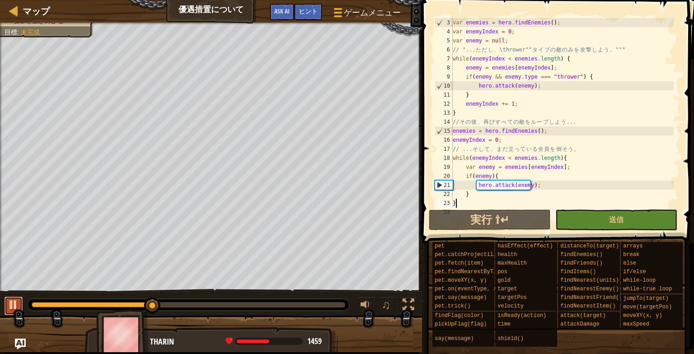
click at [19, 300] on button at bounding box center [14, 306] width 18 height 19
click at [488, 176] on div "var enemies = hero . findEnemies ( ) ; var enemyIndex = 0 ; var enemy = null ; …" at bounding box center [562, 122] width 223 height 208
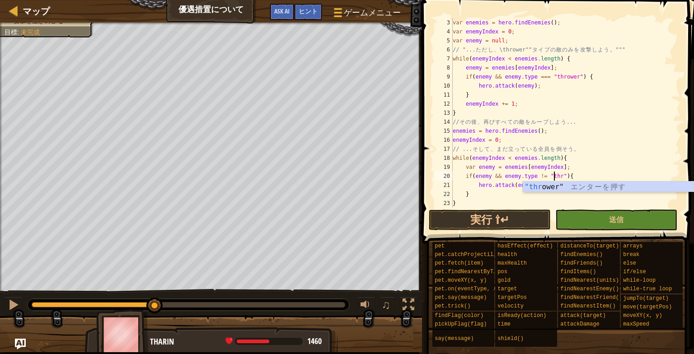
scroll to position [4, 9]
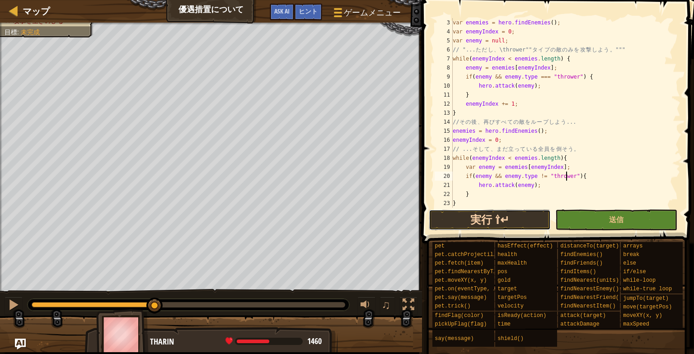
click at [473, 218] on button "実行 ⇧↵" at bounding box center [490, 220] width 122 height 21
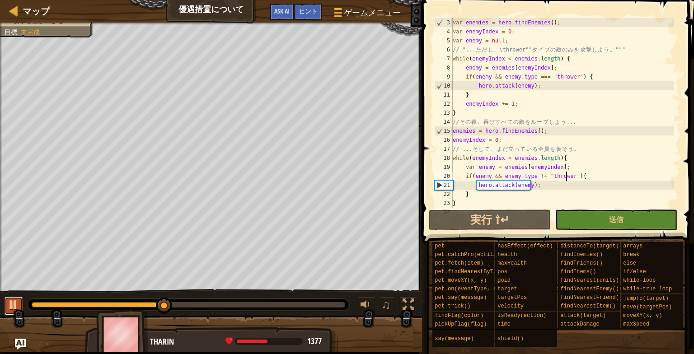
click at [15, 308] on div at bounding box center [14, 305] width 12 height 12
drag, startPoint x: 555, startPoint y: 168, endPoint x: 531, endPoint y: 168, distance: 23.5
click at [531, 168] on div "var enemies = hero . findEnemies ( ) ; var enemyIndex = 0 ; var enemy = null ; …" at bounding box center [562, 122] width 223 height 208
drag, startPoint x: 559, startPoint y: 168, endPoint x: 502, endPoint y: 168, distance: 56.9
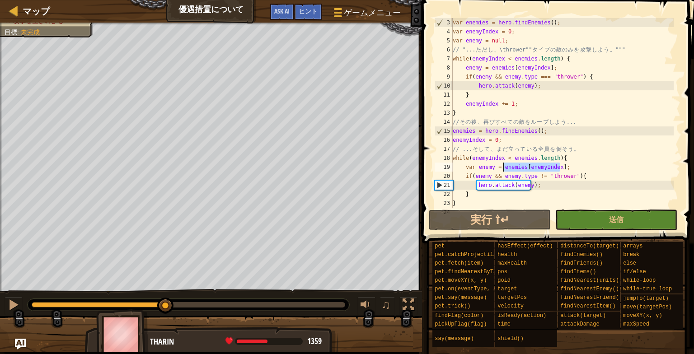
click at [502, 168] on div "var enemies = hero . findEnemies ( ) ; var enemyIndex = 0 ; var enemy = null ; …" at bounding box center [562, 122] width 223 height 208
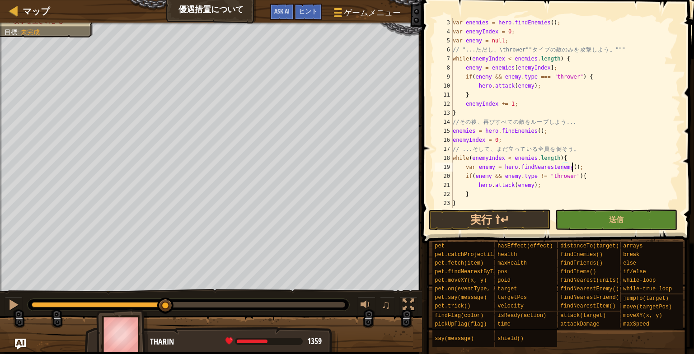
scroll to position [4, 9]
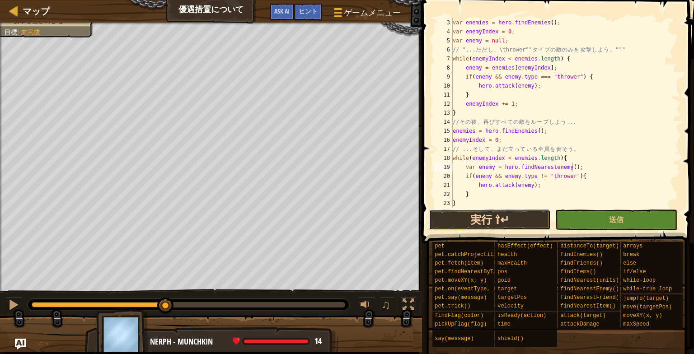
click at [525, 216] on button "実行 ⇧↵" at bounding box center [490, 220] width 122 height 21
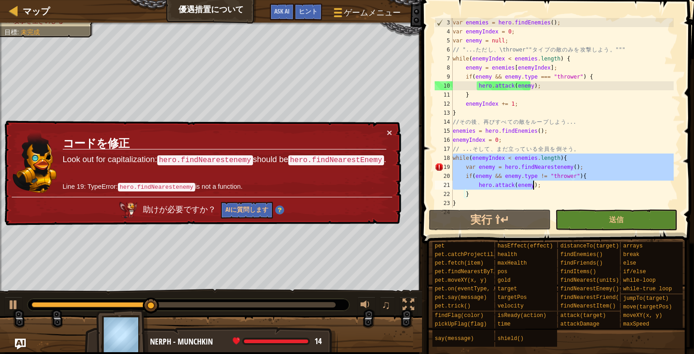
drag, startPoint x: 453, startPoint y: 157, endPoint x: 582, endPoint y: 195, distance: 134.1
click at [582, 195] on div "var enemies = hero . findEnemies ( ) ; var enemyIndex = 0 ; var enemy = null ; …" at bounding box center [562, 122] width 223 height 208
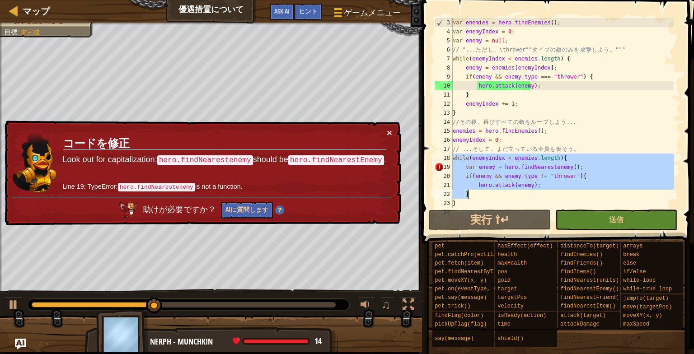
type textarea "hero.attack(enemy); }"
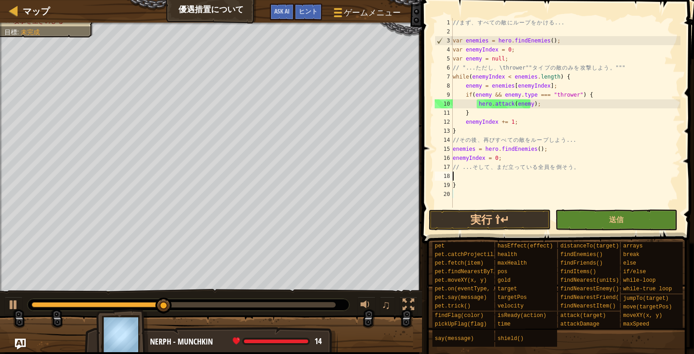
scroll to position [4, 0]
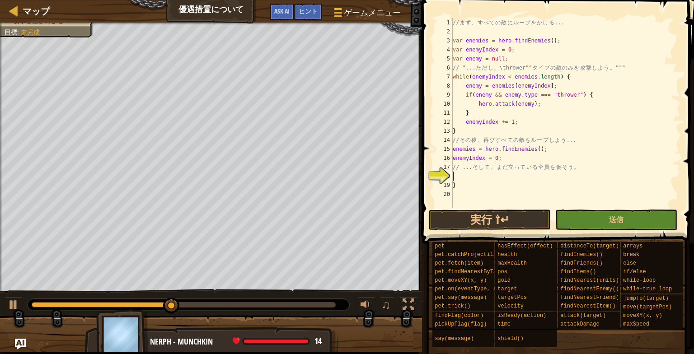
click at [485, 179] on div "// ま ず 、 す べ て の 敵 に ル ー プ を か け る ... var enemies = hero . findEnemies ( ) ; v…" at bounding box center [565, 122] width 229 height 208
click at [483, 177] on div "// ま ず 、 す べ て の 敵 に ル ー プ を か け る ... var enemies = hero . findEnemies ( ) ; v…" at bounding box center [565, 122] width 229 height 208
type textarea "}"
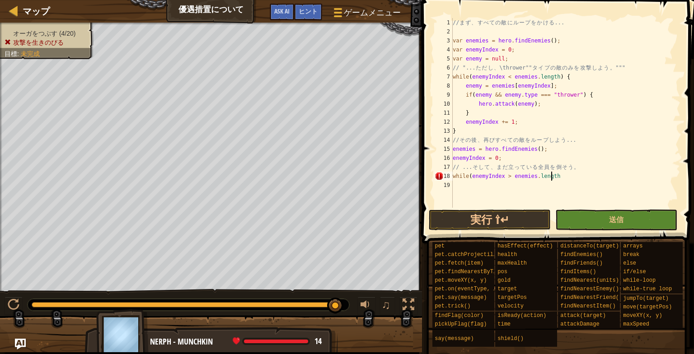
scroll to position [4, 8]
type textarea "while(enemyIndex > enemies.length){"
type textarea "v"
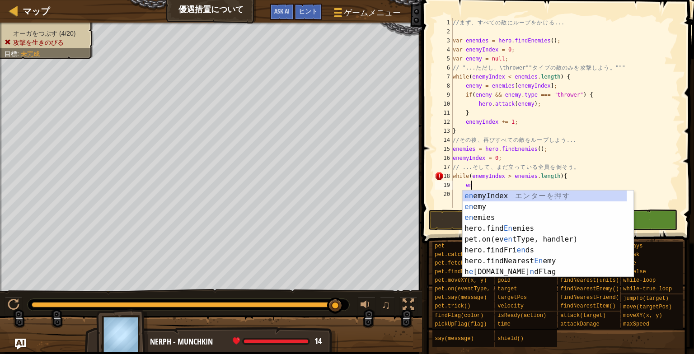
type textarea "e"
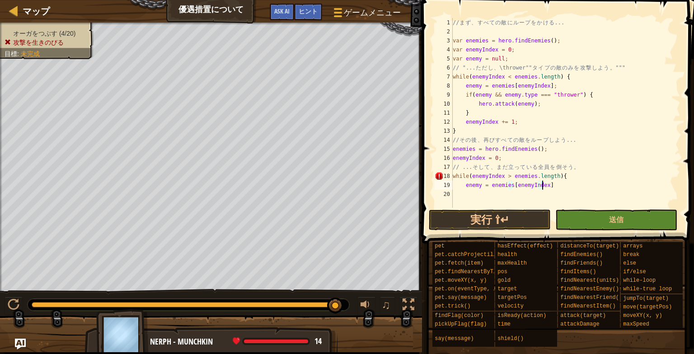
scroll to position [4, 7]
type textarea "enemy = enemies[enemyIndex];"
type textarea "if(enemy){"
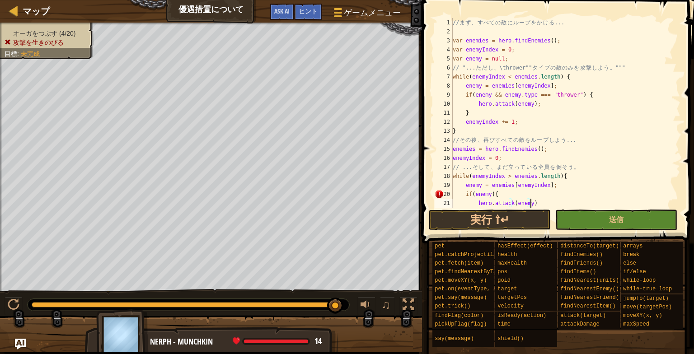
type textarea "hero.attack(enemy);"
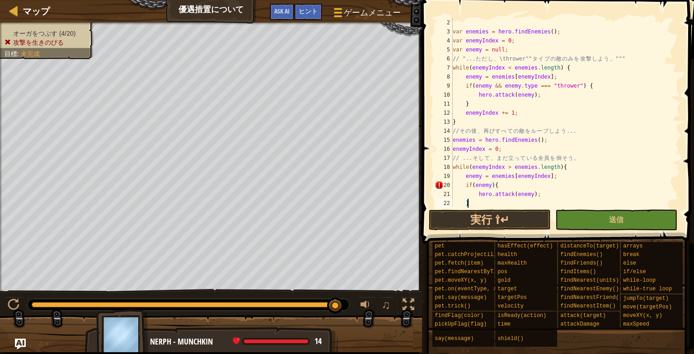
type textarea "}"
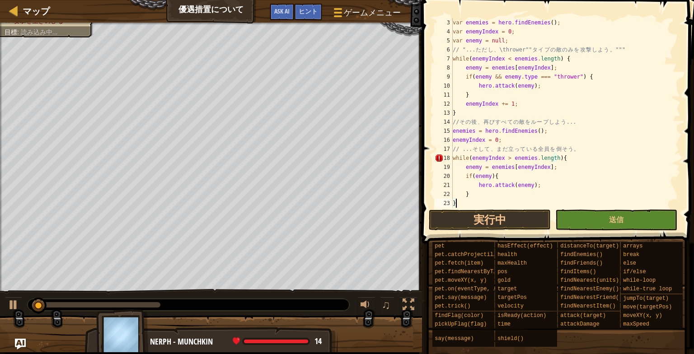
scroll to position [18, 0]
click at [455, 216] on button "実行 ⇧↵" at bounding box center [490, 220] width 122 height 21
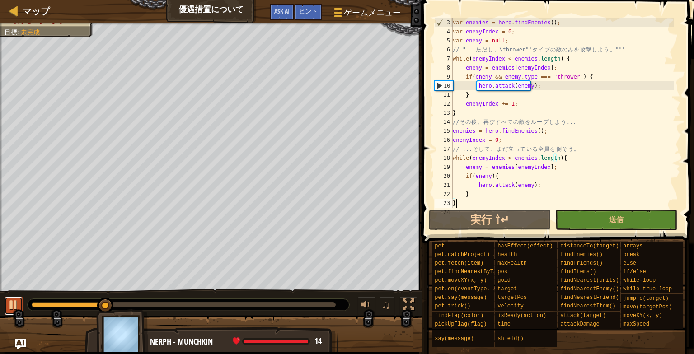
click at [19, 302] on button at bounding box center [14, 306] width 18 height 19
click at [473, 196] on div "var enemies = hero . findEnemies ( ) ; var enemyIndex = 0 ; var enemy = null ; …" at bounding box center [562, 122] width 223 height 208
type textarea "}"
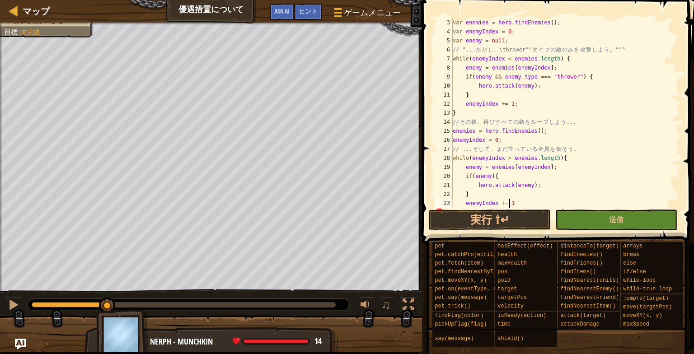
scroll to position [4, 4]
click at [488, 224] on button "実行 ⇧↵" at bounding box center [490, 220] width 122 height 21
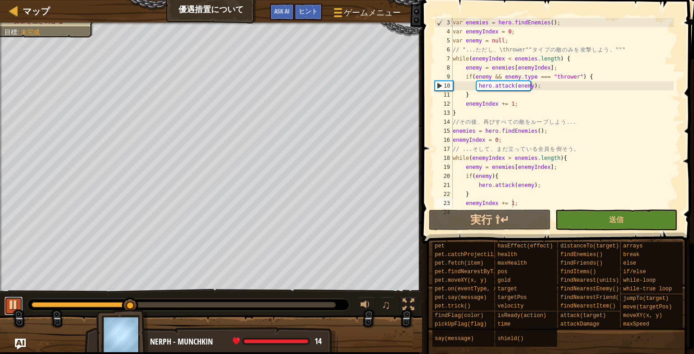
click at [8, 305] on div at bounding box center [14, 305] width 12 height 12
click at [508, 159] on div "var enemies = hero . findEnemies ( ) ; var enemyIndex = 0 ; var enemy = null ; …" at bounding box center [562, 122] width 223 height 208
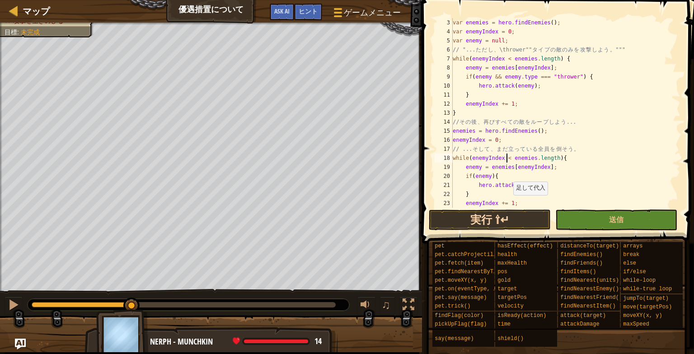
type textarea "while(enemyIndex < enemies.length){"
click at [511, 217] on button "実行 ⇧↵" at bounding box center [490, 220] width 122 height 21
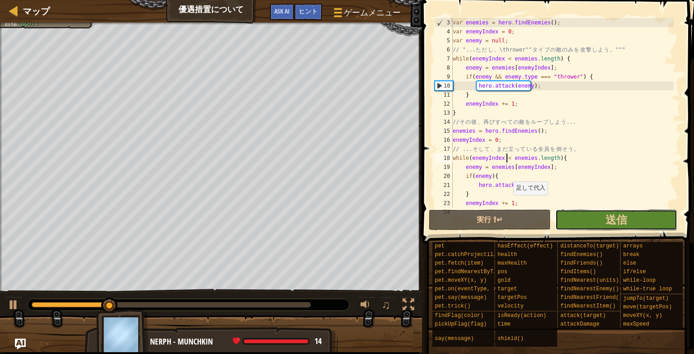
click at [603, 225] on button "送信" at bounding box center [616, 220] width 122 height 21
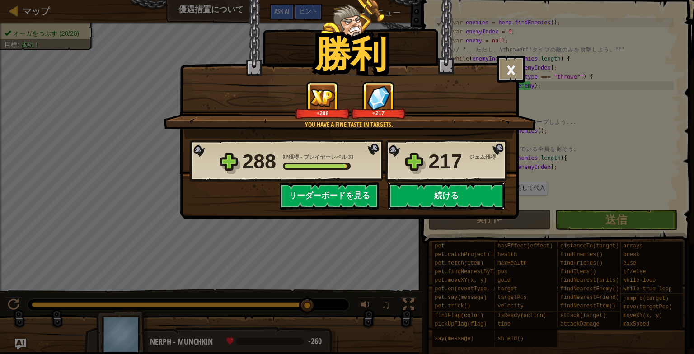
click at [457, 191] on button "続ける" at bounding box center [446, 195] width 117 height 27
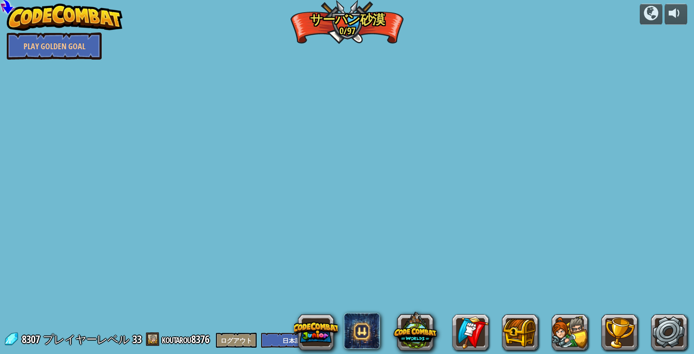
select select "ja"
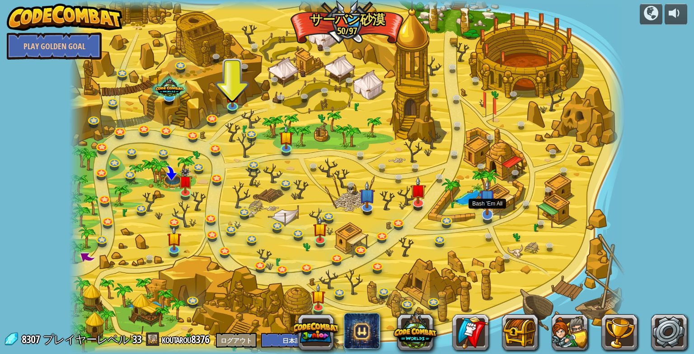
click at [485, 204] on img at bounding box center [487, 197] width 16 height 36
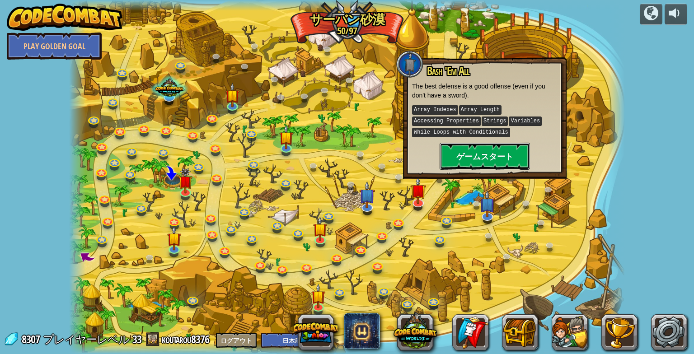
click at [452, 157] on button "ゲームスタート" at bounding box center [484, 156] width 90 height 27
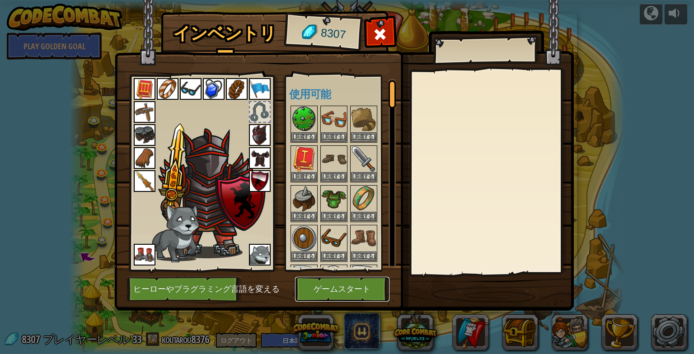
click at [332, 296] on button "ゲームスタート" at bounding box center [342, 289] width 94 height 25
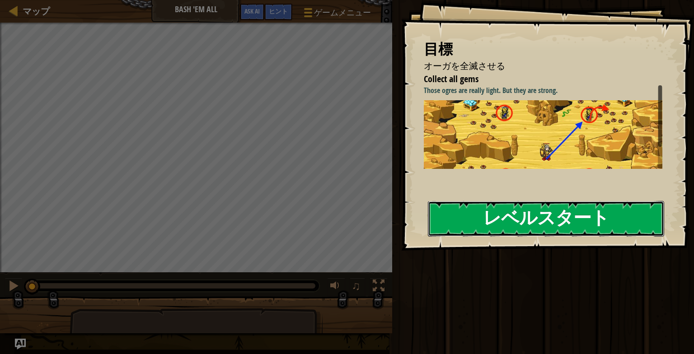
click at [533, 225] on button "レベルスタート" at bounding box center [546, 219] width 236 height 36
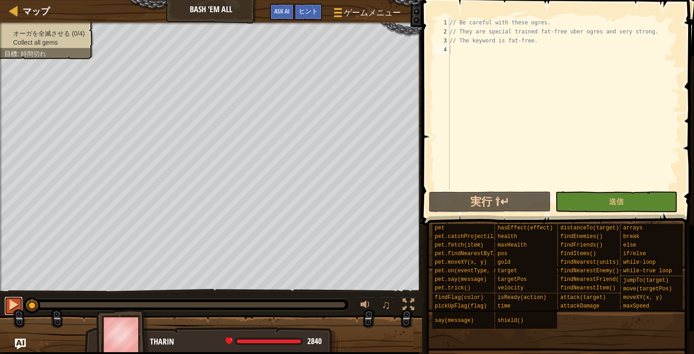
click at [11, 300] on div at bounding box center [14, 305] width 12 height 12
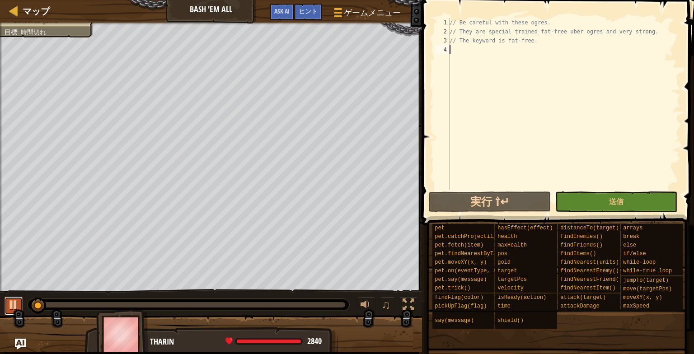
click at [11, 307] on div at bounding box center [14, 305] width 12 height 12
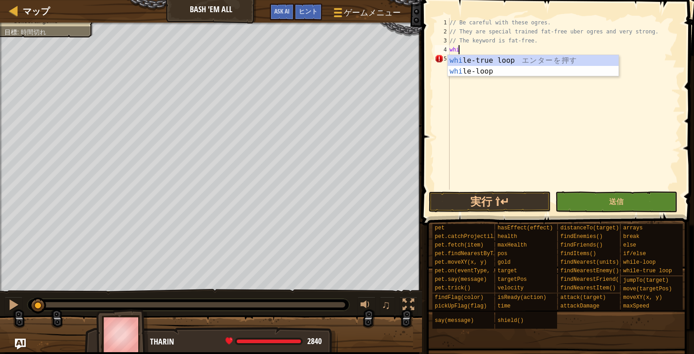
scroll to position [4, 0]
type textarea "w"
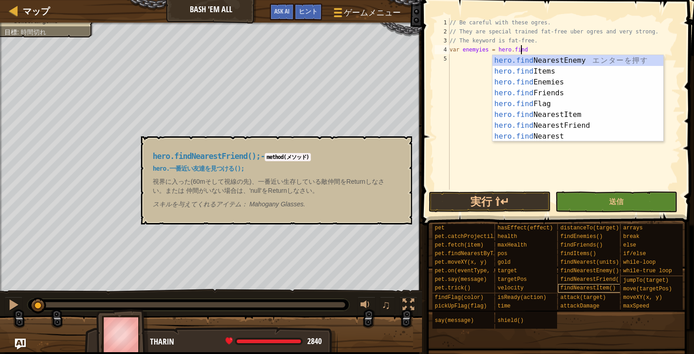
scroll to position [0, 0]
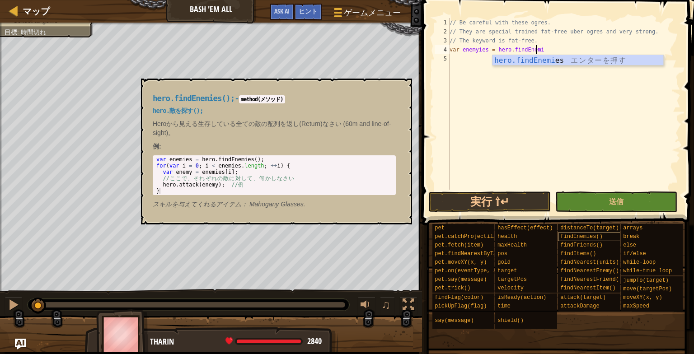
type textarea "var enemyies = hero.findEnemies"
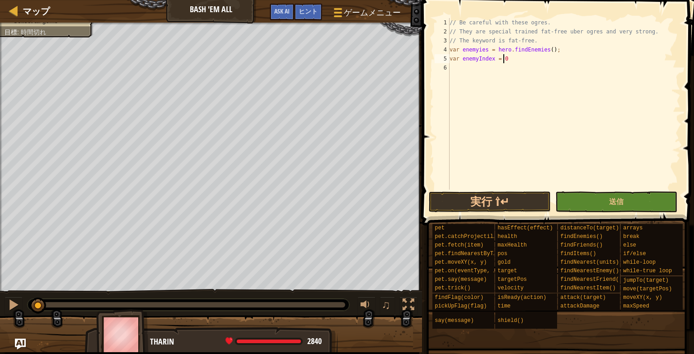
scroll to position [4, 4]
type textarea "var enemyIndex = 0;"
type textarea "q"
type textarea "var enemyIndex = 0;"
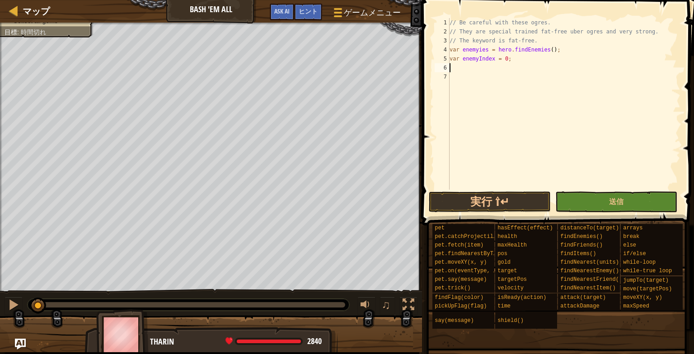
type textarea "h"
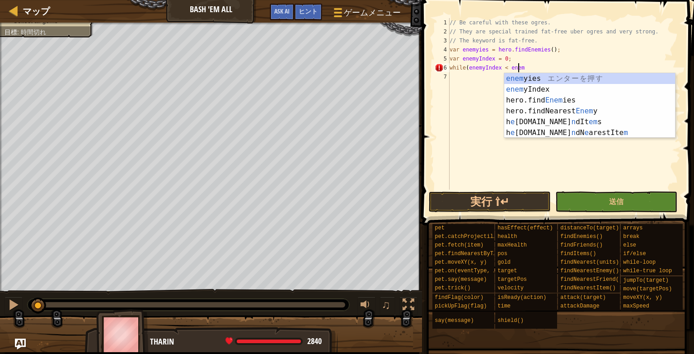
type textarea "while(enemyIndex < enemm"
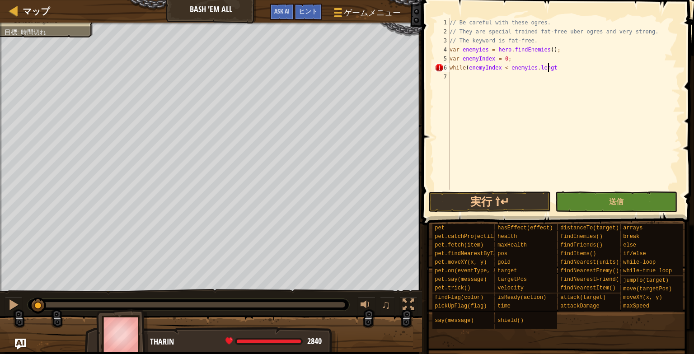
scroll to position [4, 8]
type textarea "while(enemyIndex < enemyies.length){"
type textarea "var enemy = enemyies[enemyIndex];"
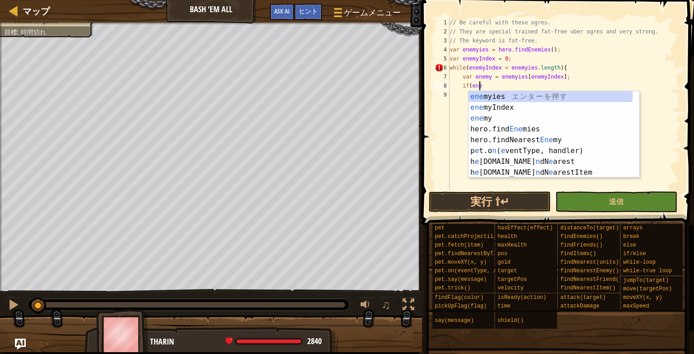
scroll to position [4, 2]
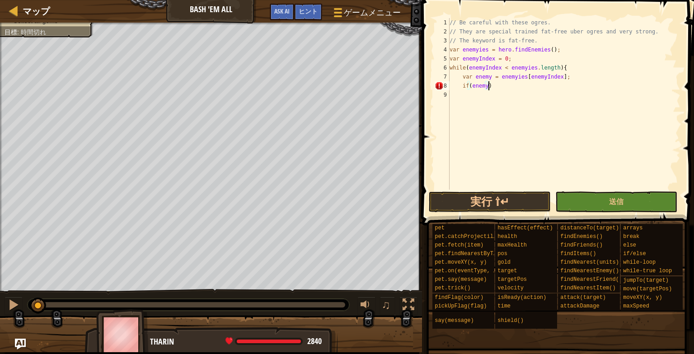
type textarea "if(enemy){"
type textarea "hero.attack(enemy);"
type textarea "}"
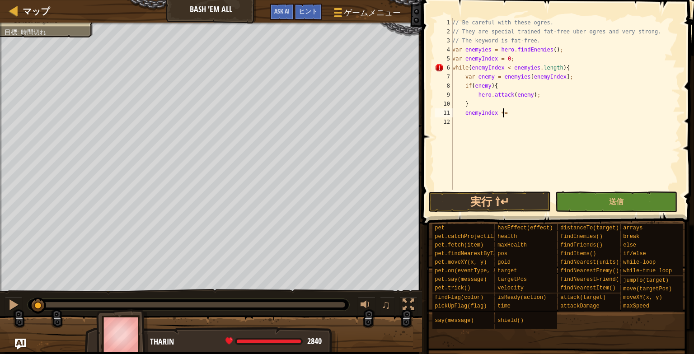
scroll to position [4, 4]
type textarea "enemyIndex += 1;"
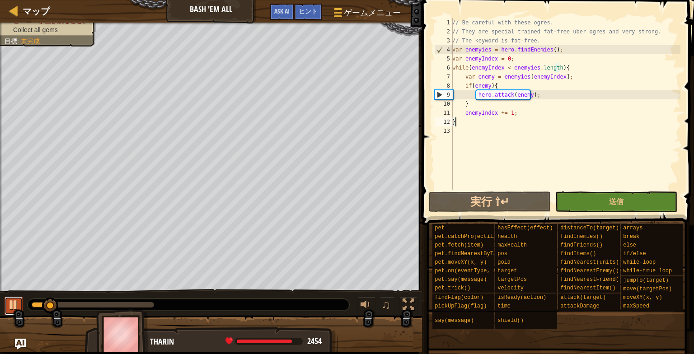
click at [11, 306] on div at bounding box center [14, 305] width 12 height 12
click at [318, 10] on span "ヒント" at bounding box center [308, 11] width 19 height 9
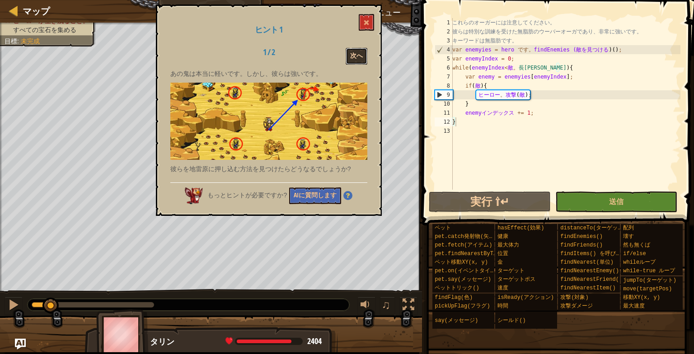
click at [353, 61] on button "次へ" at bounding box center [357, 56] width 22 height 17
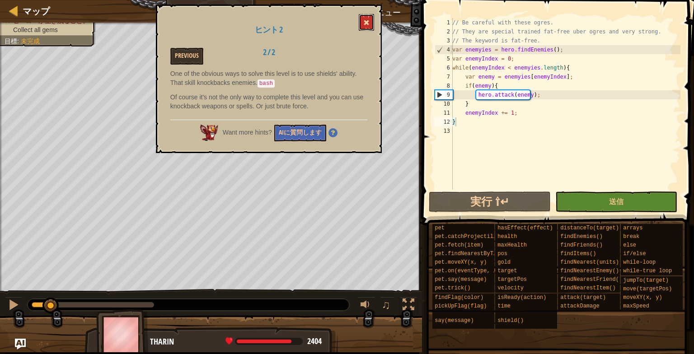
click at [368, 28] on button at bounding box center [366, 22] width 15 height 17
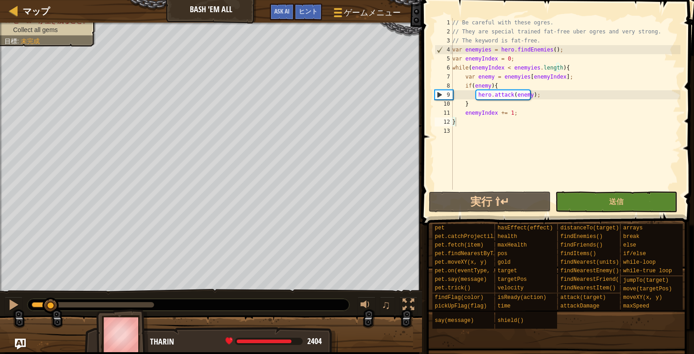
type textarea "hero.attack(enemy);"
drag, startPoint x: 475, startPoint y: 92, endPoint x: 540, endPoint y: 93, distance: 65.0
click at [540, 93] on div "// Be careful with these ogres. // They are special trained fat-free uber ogres…" at bounding box center [565, 113] width 230 height 190
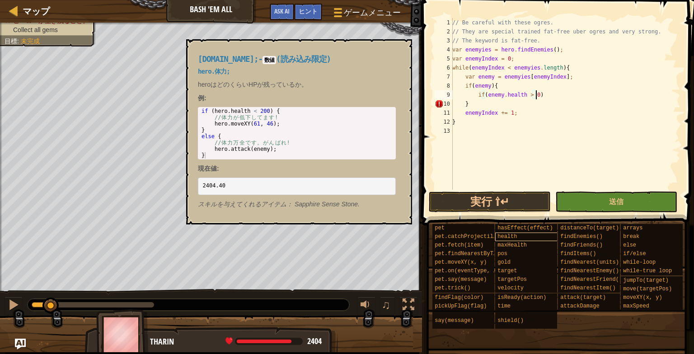
scroll to position [4, 6]
type textarea "if(enemy.health > 0){"
type textarea "hero.attack(enmey);"
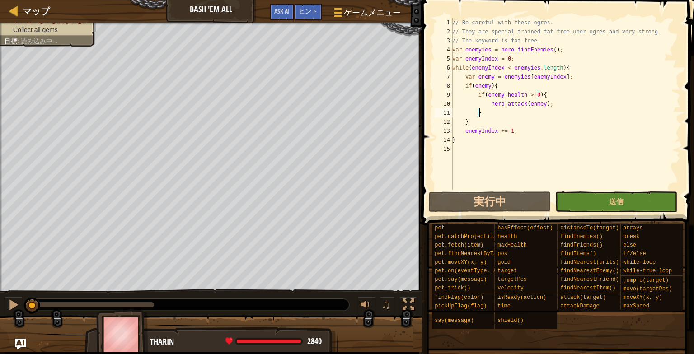
scroll to position [4, 1]
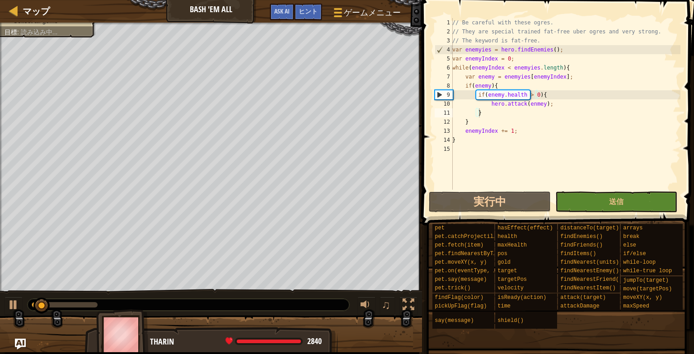
click at [10, 294] on div "♫" at bounding box center [211, 302] width 422 height 27
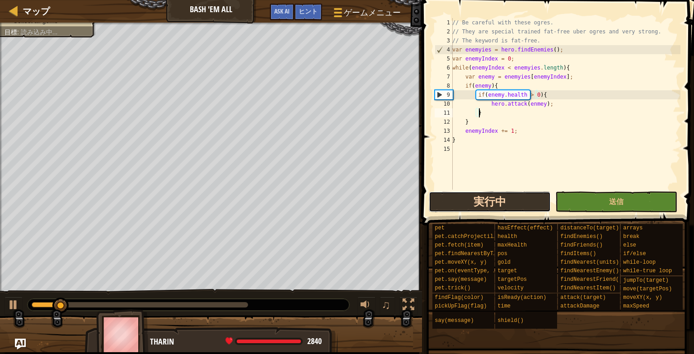
click at [537, 204] on button "実行中" at bounding box center [490, 202] width 122 height 21
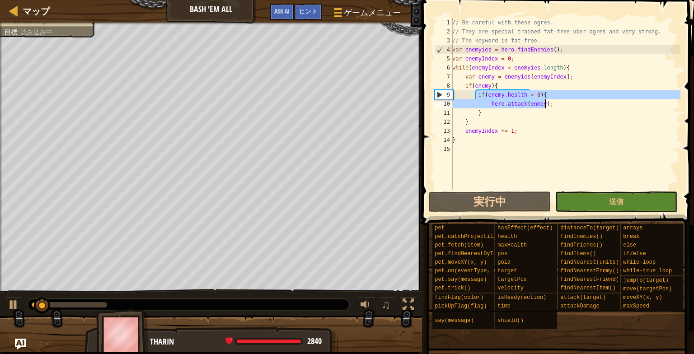
drag, startPoint x: 476, startPoint y: 94, endPoint x: 577, endPoint y: 114, distance: 102.7
click at [577, 114] on div "// Be careful with these ogres. // They are special trained fat-free uber ogres…" at bounding box center [565, 113] width 230 height 190
type textarea "hero.attack(enmey); }"
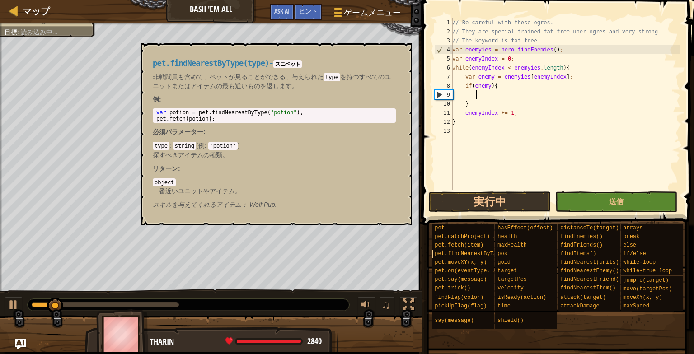
scroll to position [7, 0]
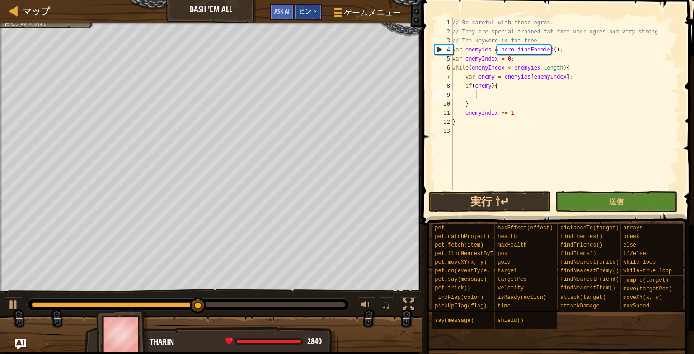
click at [309, 10] on span "ヒント" at bounding box center [308, 11] width 19 height 9
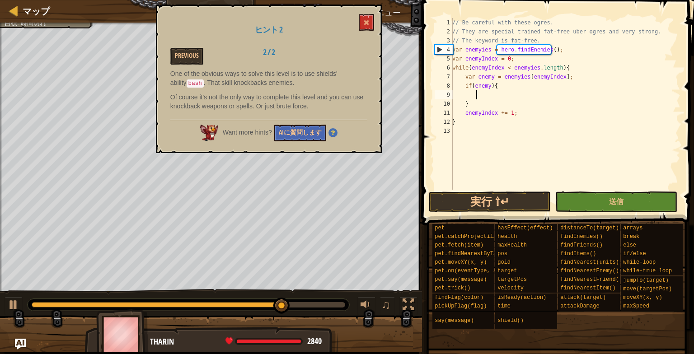
click at [504, 94] on div "// Be careful with these ogres. // They are special trained fat-free uber ogres…" at bounding box center [565, 113] width 230 height 190
click at [368, 16] on button at bounding box center [366, 22] width 15 height 17
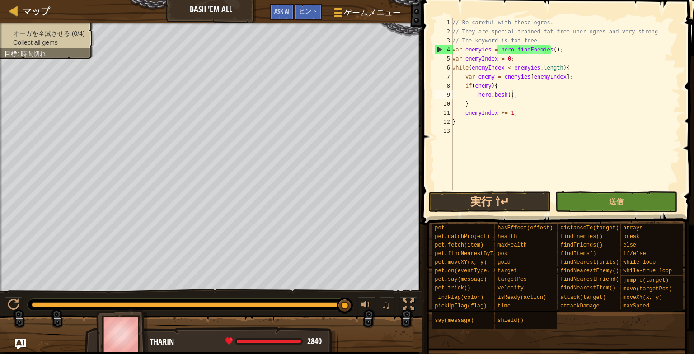
click at [489, 215] on span at bounding box center [557, 348] width 266 height 267
click at [488, 209] on button "実行 ⇧↵" at bounding box center [490, 202] width 122 height 21
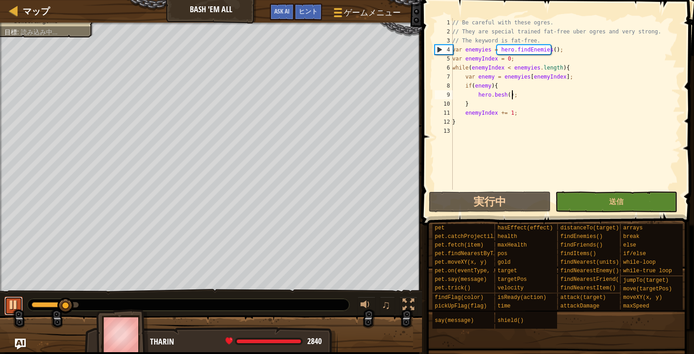
click at [9, 300] on div at bounding box center [14, 305] width 12 height 12
click at [508, 94] on div "// Be careful with these ogres. // They are special trained fat-free uber ogres…" at bounding box center [565, 113] width 230 height 190
click at [507, 95] on div "// Be careful with these ogres. // They are special trained fat-free uber ogres…" at bounding box center [565, 113] width 230 height 190
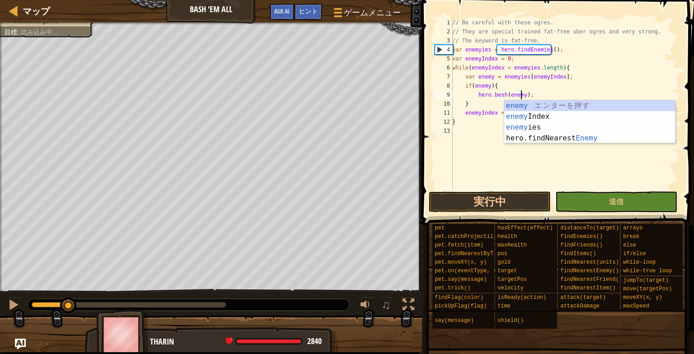
scroll to position [4, 5]
click at [609, 74] on div "// Be careful with these ogres. // They are special trained fat-free uber ogres…" at bounding box center [565, 113] width 230 height 190
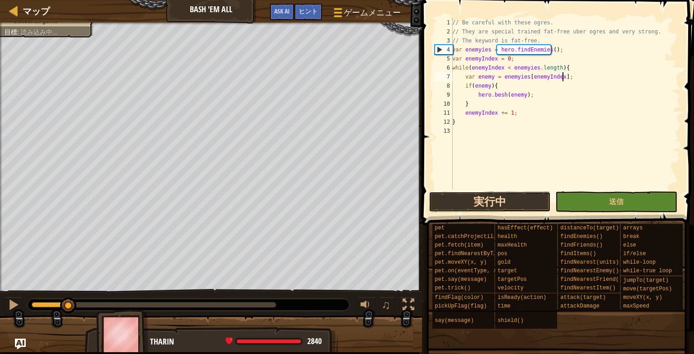
click at [508, 202] on button "実行中" at bounding box center [490, 202] width 122 height 21
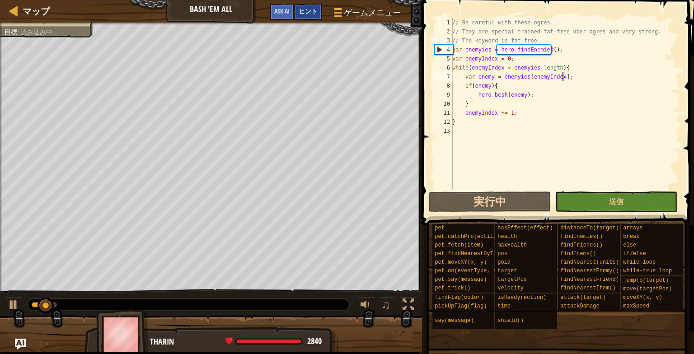
click at [299, 11] on span "ヒント" at bounding box center [308, 11] width 19 height 9
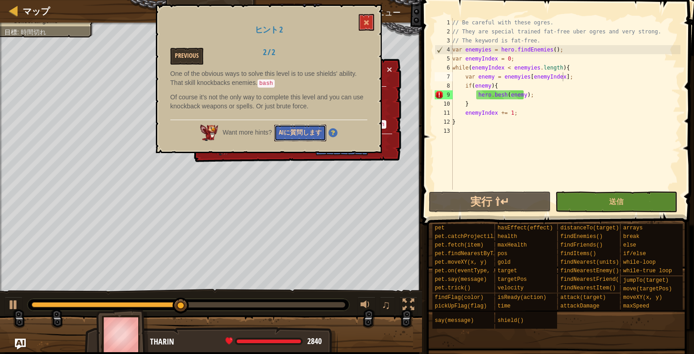
click at [290, 132] on button "AIに質問します" at bounding box center [300, 133] width 52 height 17
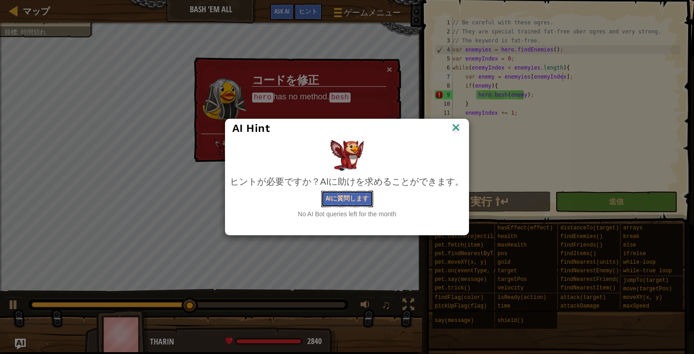
click at [343, 199] on button "AIに質問します" at bounding box center [347, 199] width 52 height 17
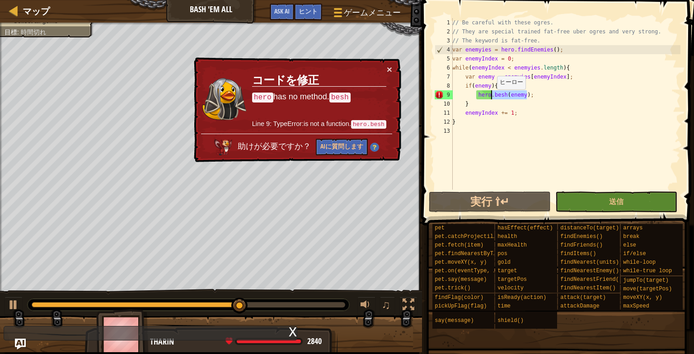
drag, startPoint x: 528, startPoint y: 96, endPoint x: 492, endPoint y: 98, distance: 36.2
click at [492, 98] on div "// Be careful with these ogres. // They are special trained fat-free uber ogres…" at bounding box center [565, 113] width 230 height 190
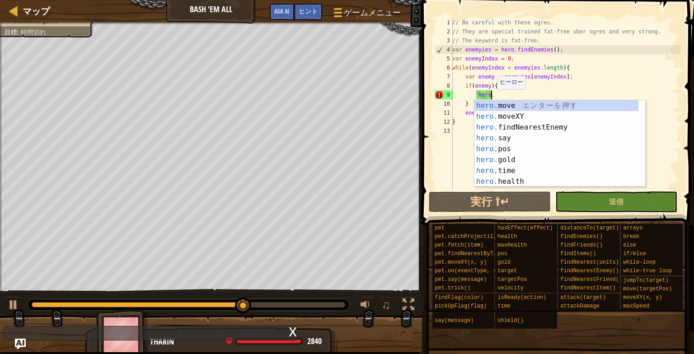
scroll to position [4, 2]
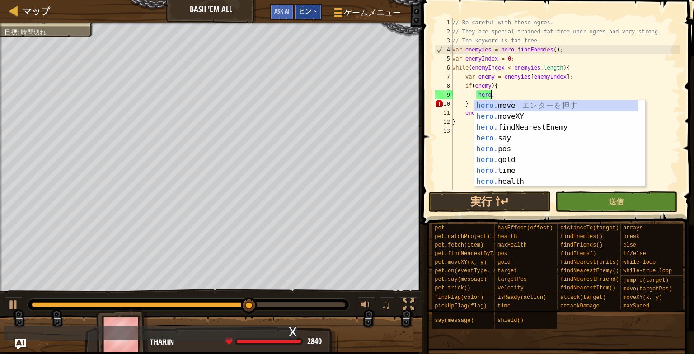
click at [316, 13] on span "ヒント" at bounding box center [308, 11] width 19 height 9
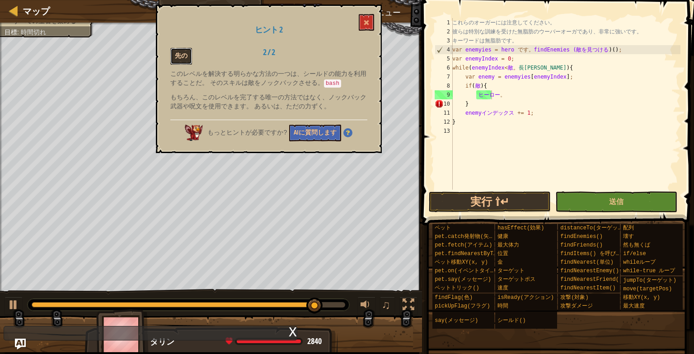
click at [184, 54] on button "先の" at bounding box center [181, 56] width 22 height 17
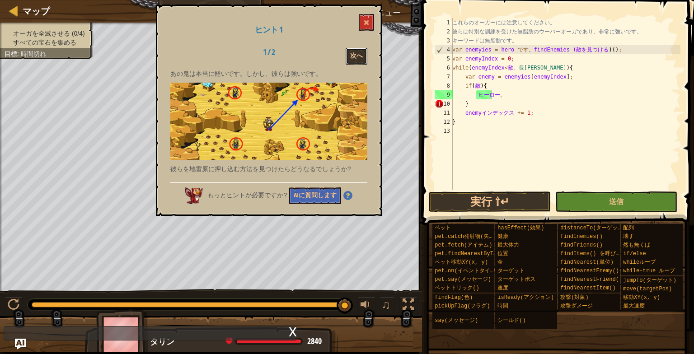
click at [359, 55] on button "次へ" at bounding box center [357, 56] width 22 height 17
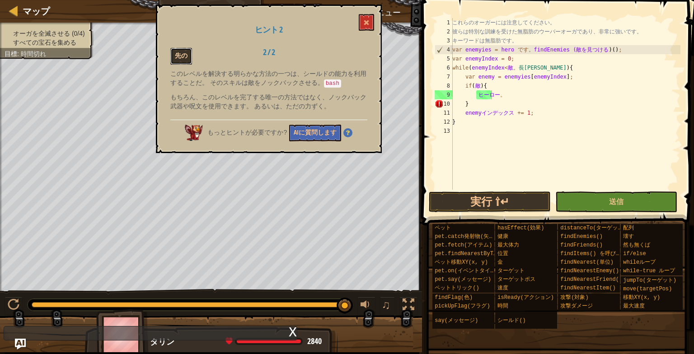
click at [179, 57] on button "先の" at bounding box center [181, 56] width 22 height 17
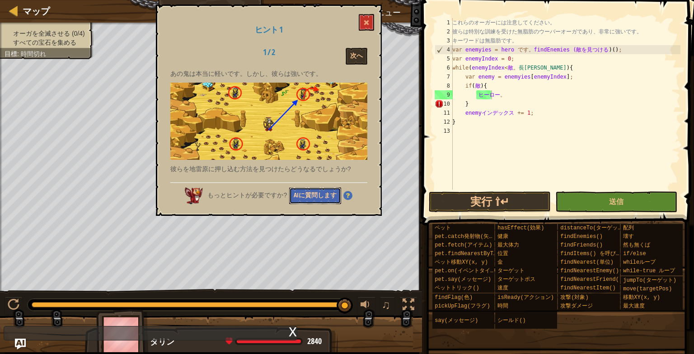
click at [310, 190] on button "AIに質問します" at bounding box center [315, 195] width 52 height 17
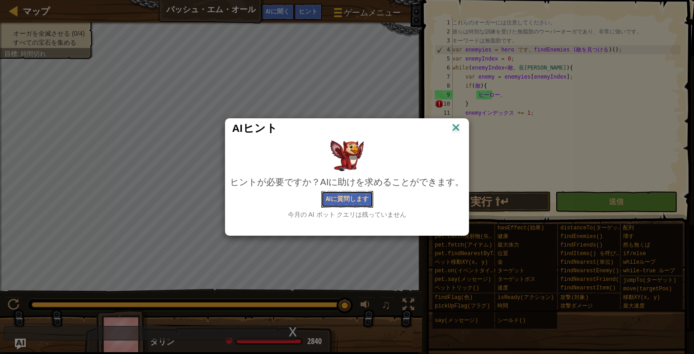
click at [349, 206] on button "AIに質問します" at bounding box center [347, 199] width 52 height 17
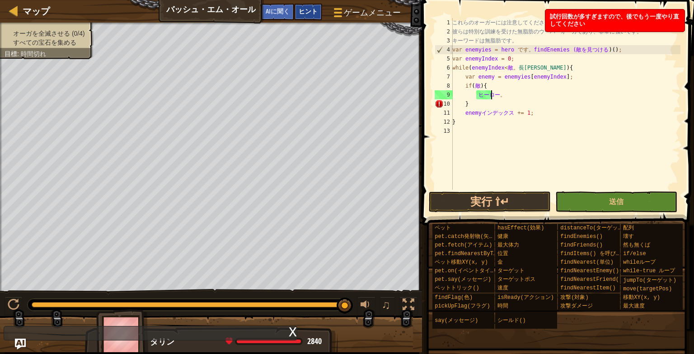
click at [309, 12] on span "ヒント" at bounding box center [308, 11] width 19 height 9
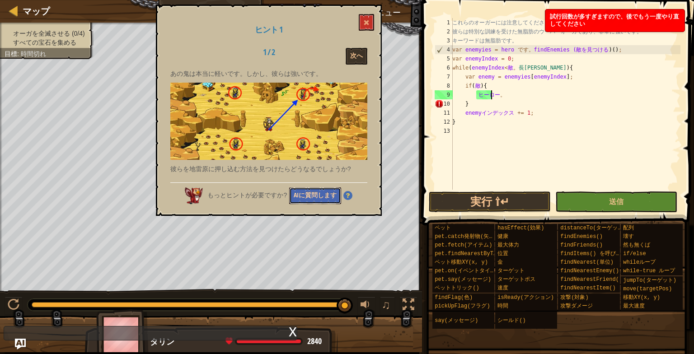
click at [329, 192] on button "AIに質問します" at bounding box center [315, 195] width 52 height 17
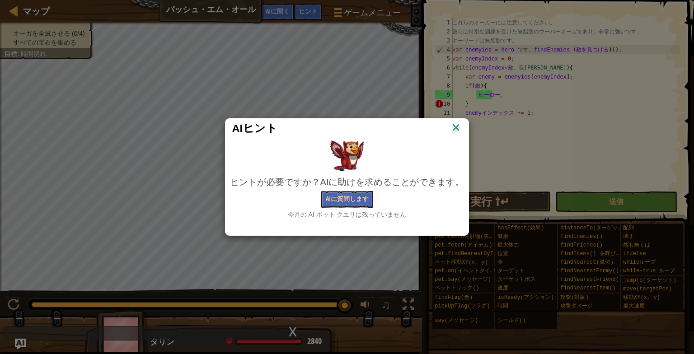
click at [447, 135] on div "AIヒント" at bounding box center [347, 128] width 230 height 14
click at [453, 130] on img at bounding box center [456, 128] width 12 height 14
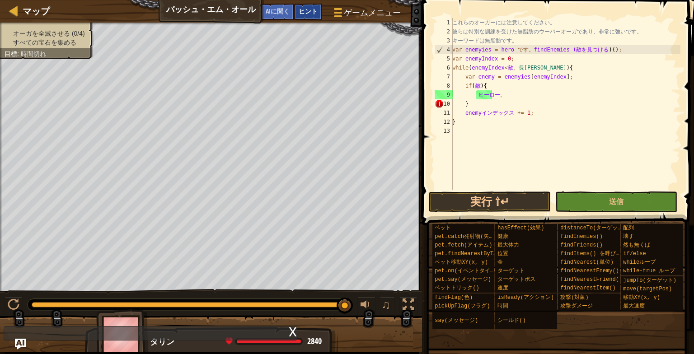
click at [318, 14] on div "ヒント" at bounding box center [308, 12] width 28 height 17
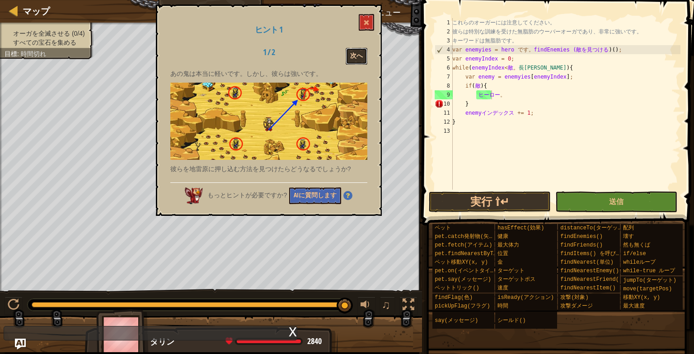
click at [363, 52] on button "次へ" at bounding box center [357, 56] width 22 height 17
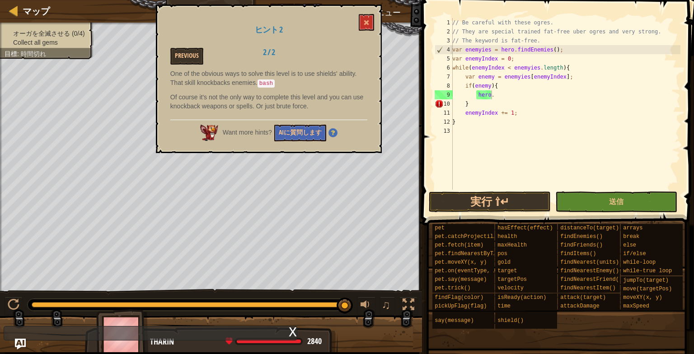
click at [497, 95] on div "// Be careful with these ogres. // They are special trained fat-free uber ogres…" at bounding box center [565, 113] width 230 height 190
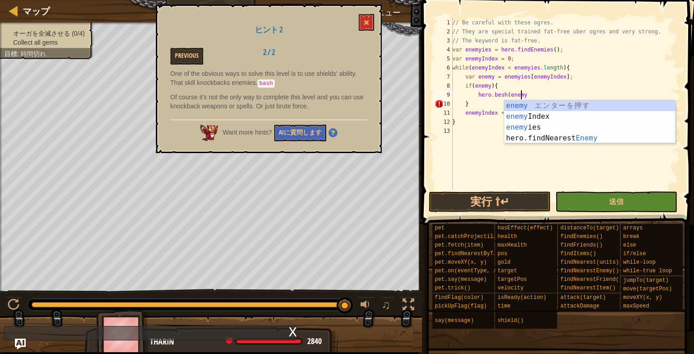
scroll to position [4, 5]
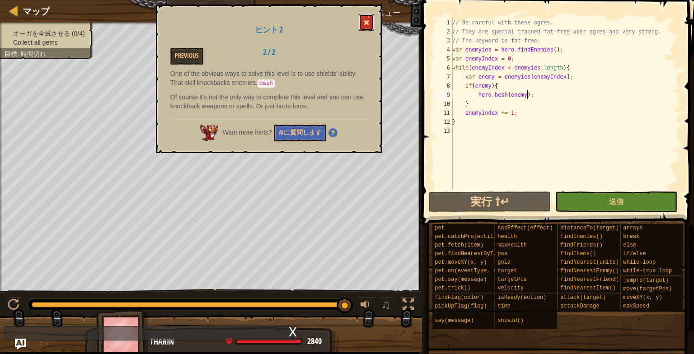
click at [365, 19] on button at bounding box center [366, 22] width 15 height 17
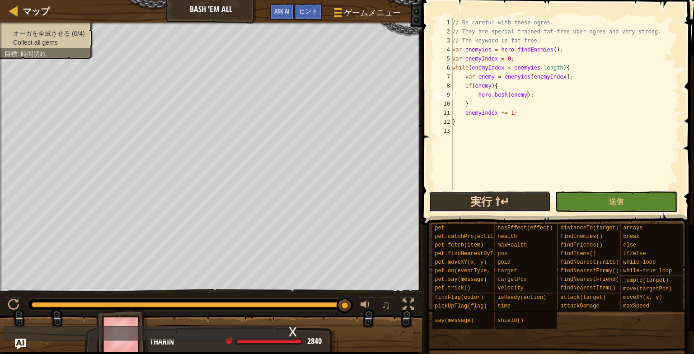
click at [497, 192] on button "実行 ⇧↵" at bounding box center [490, 202] width 122 height 21
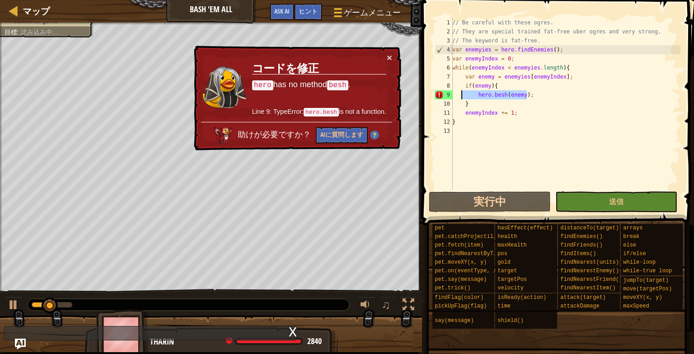
drag, startPoint x: 542, startPoint y: 98, endPoint x: 462, endPoint y: 99, distance: 79.5
click at [462, 99] on div "// Be careful with these ogres. // They are special trained fat-free uber ogres…" at bounding box center [565, 113] width 230 height 190
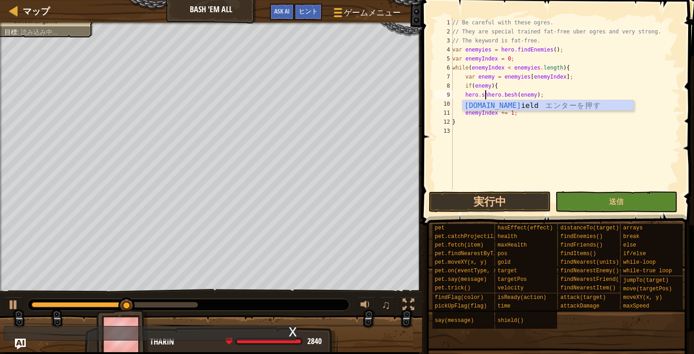
scroll to position [4, 2]
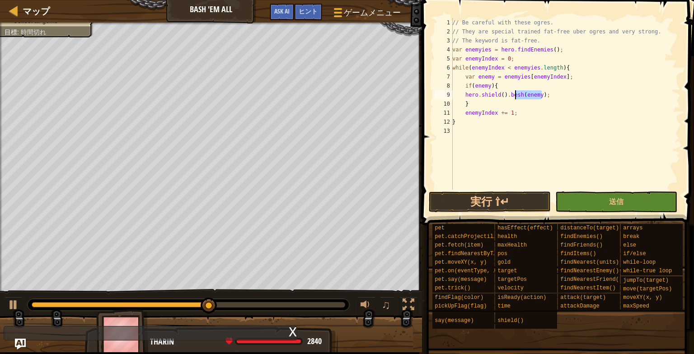
drag, startPoint x: 560, startPoint y: 93, endPoint x: 514, endPoint y: 97, distance: 46.2
click at [514, 97] on div "// Be careful with these ogres. // They are special trained fat-free uber ogres…" at bounding box center [565, 113] width 230 height 190
click at [316, 15] on div "ヒント" at bounding box center [308, 12] width 28 height 17
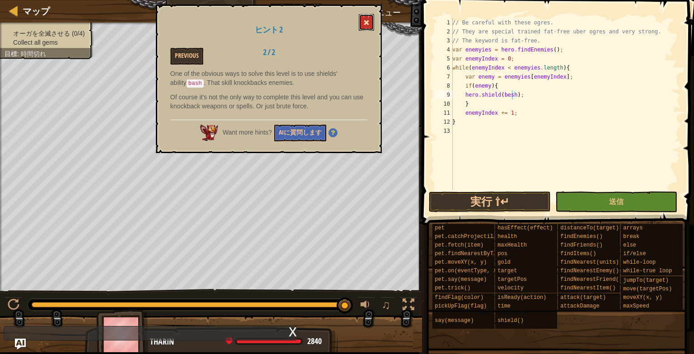
click at [365, 17] on button at bounding box center [366, 22] width 15 height 17
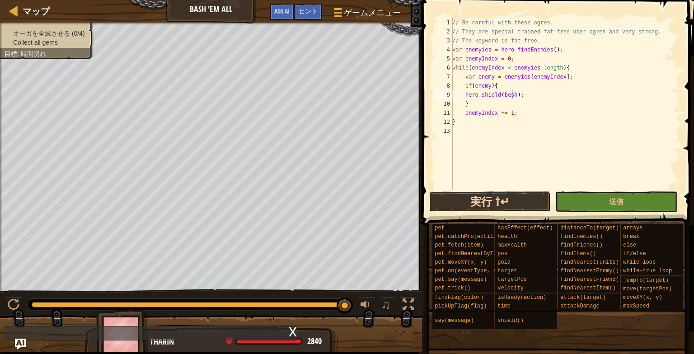
click at [456, 199] on button "実行 ⇧↵" at bounding box center [490, 202] width 122 height 21
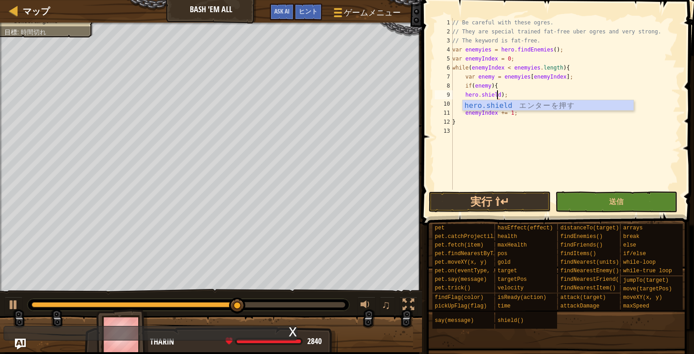
scroll to position [4, 4]
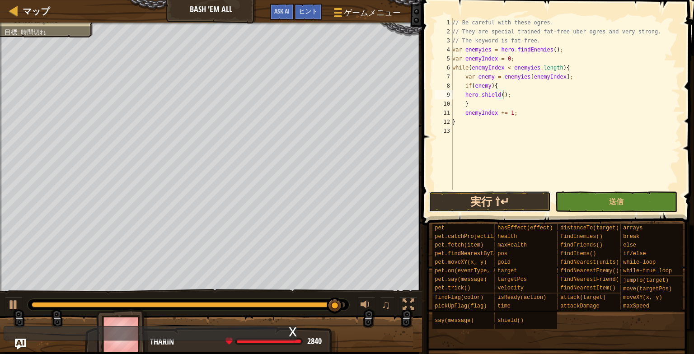
click at [528, 192] on button "実行 ⇧↵" at bounding box center [490, 202] width 122 height 21
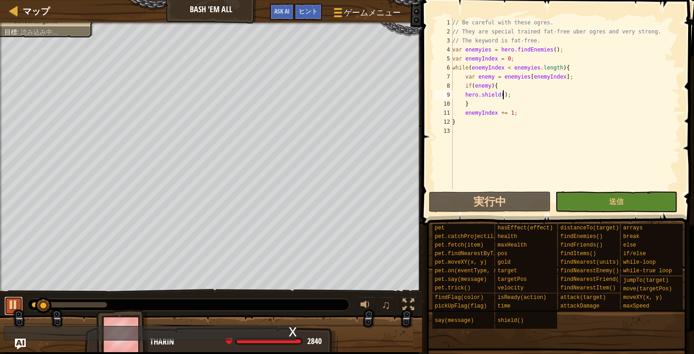
click at [14, 299] on div at bounding box center [14, 305] width 12 height 12
click at [464, 95] on div "// Be careful with these ogres. // They are special trained fat-free uber ogres…" at bounding box center [565, 113] width 230 height 190
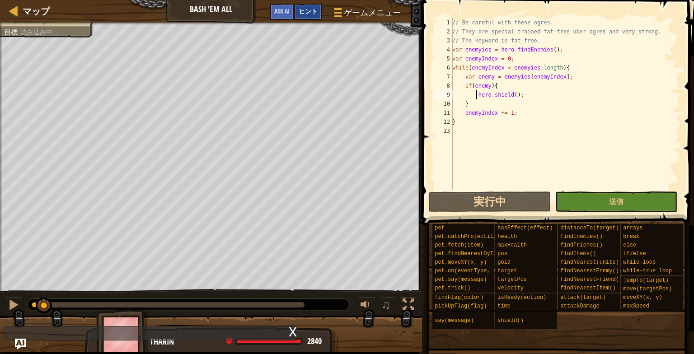
click at [306, 18] on div "ヒント" at bounding box center [308, 12] width 28 height 17
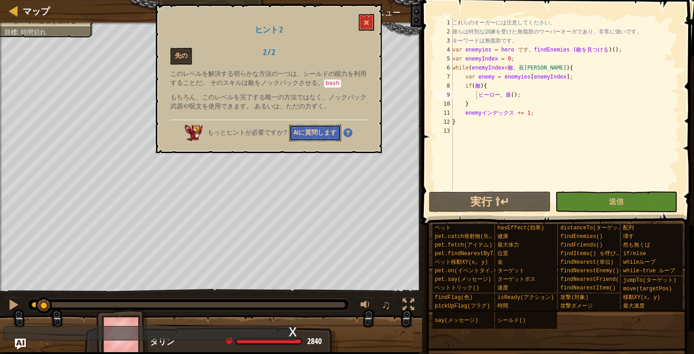
click at [334, 133] on button "AIに質問します" at bounding box center [315, 133] width 52 height 17
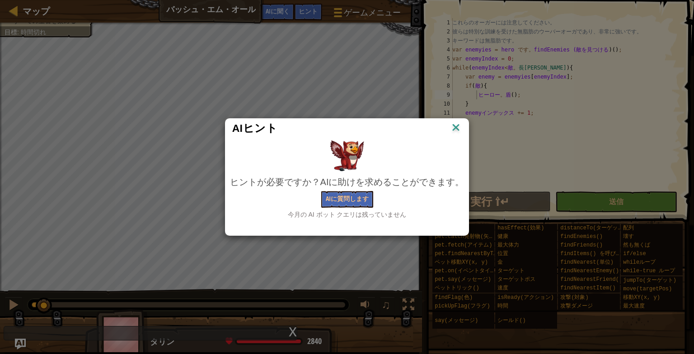
click at [457, 131] on img at bounding box center [456, 128] width 12 height 14
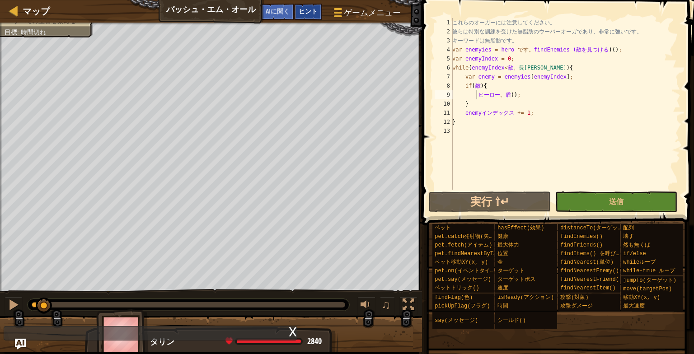
click at [316, 9] on span "ヒント" at bounding box center [308, 11] width 19 height 9
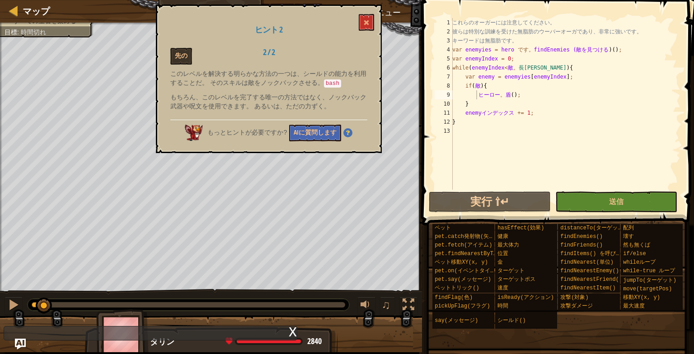
drag, startPoint x: 340, startPoint y: 81, endPoint x: 272, endPoint y: 80, distance: 67.7
click at [272, 80] on p "このレベルを解決する明らかな方法の一つは、シールドの能力を利用することだ。 そのスキルは敵をノックバックさせる。 bash" at bounding box center [268, 78] width 197 height 19
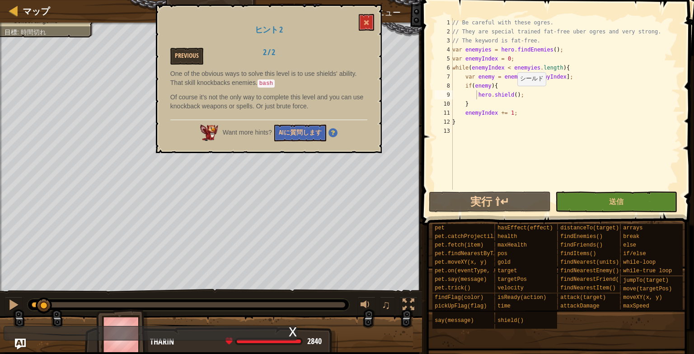
click at [512, 95] on div "// Be careful with these ogres. // They are special trained fat-free uber ogres…" at bounding box center [565, 113] width 230 height 190
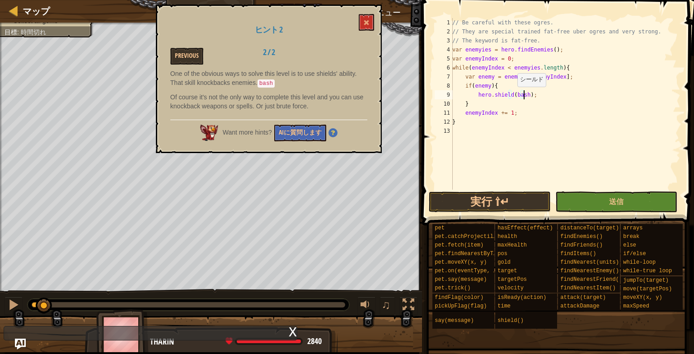
scroll to position [4, 5]
click at [367, 22] on span at bounding box center [366, 22] width 6 height 6
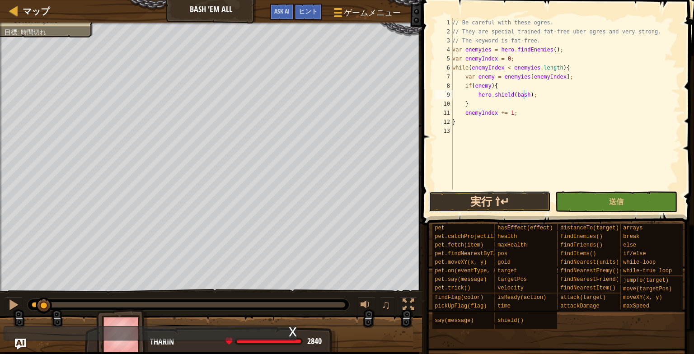
click at [511, 206] on button "実行 ⇧↵" at bounding box center [490, 202] width 122 height 21
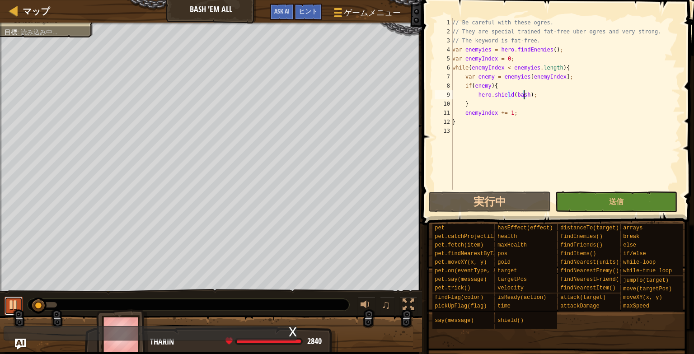
click at [8, 304] on button at bounding box center [14, 306] width 18 height 19
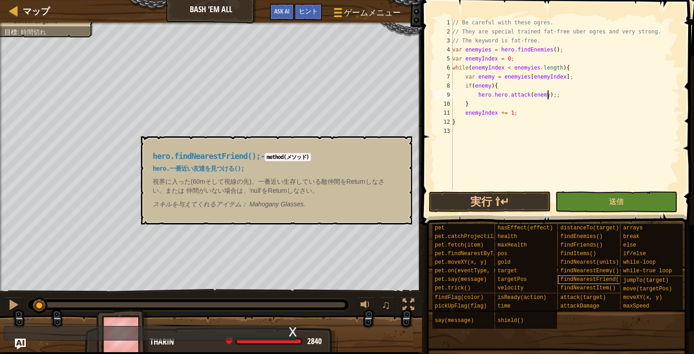
scroll to position [4, 7]
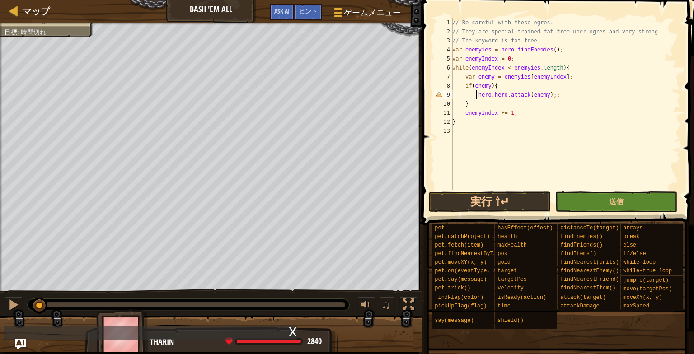
click at [476, 93] on div "// Be careful with these ogres. // They are special trained fat-free uber ogres…" at bounding box center [565, 113] width 230 height 190
type textarea "hero.hero.attack(enemy);;"
click at [479, 94] on div "// Be careful with these ogres. // They are special trained fat-free uber ogres…" at bounding box center [565, 113] width 230 height 190
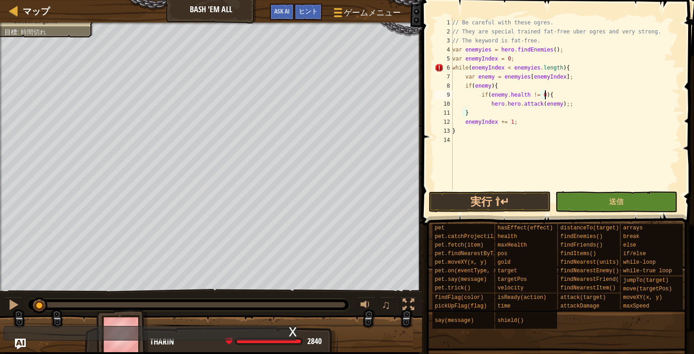
click at [488, 101] on div "// Be careful with these ogres. // They are special trained fat-free uber ogres…" at bounding box center [565, 113] width 230 height 190
click at [578, 106] on div "// Be careful with these ogres. // They are special trained fat-free uber ogres…" at bounding box center [565, 113] width 230 height 190
type textarea "hero.hero.attack(enemy);"
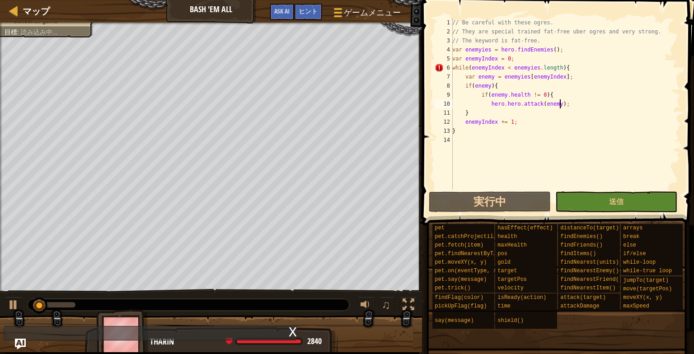
scroll to position [4, 2]
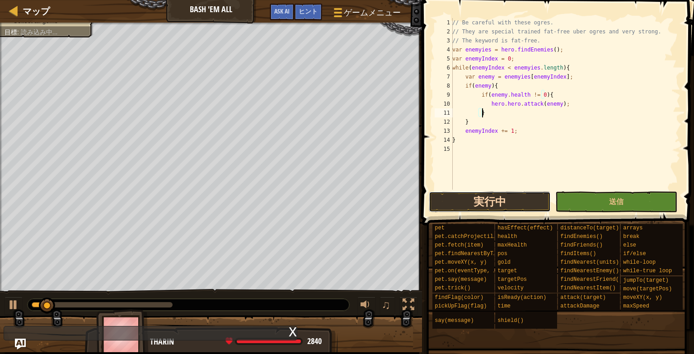
click at [478, 201] on button "実行中" at bounding box center [490, 202] width 122 height 21
type textarea "}"
click at [448, 200] on button "実行中" at bounding box center [490, 202] width 122 height 21
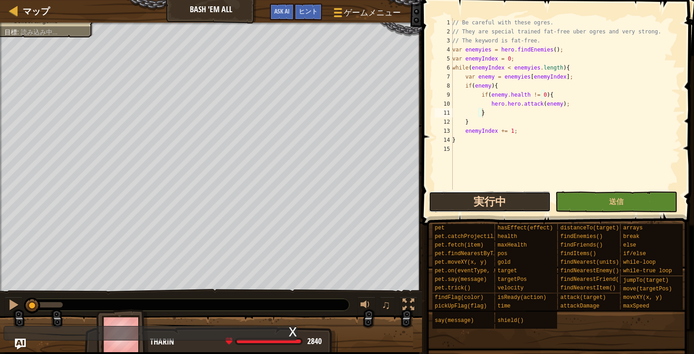
click at [446, 200] on button "実行中" at bounding box center [490, 202] width 122 height 21
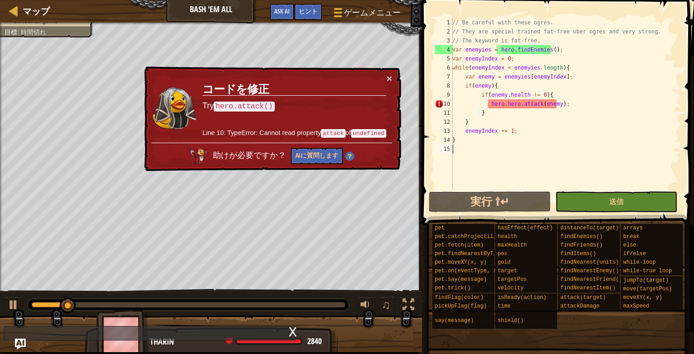
click at [524, 167] on div "// Be careful with these ogres. // They are special trained fat-free uber ogres…" at bounding box center [565, 113] width 230 height 190
drag, startPoint x: 503, startPoint y: 104, endPoint x: 489, endPoint y: 104, distance: 14.0
click at [489, 104] on div "// Be careful with these ogres. // They are special trained fat-free uber ogres…" at bounding box center [565, 113] width 230 height 190
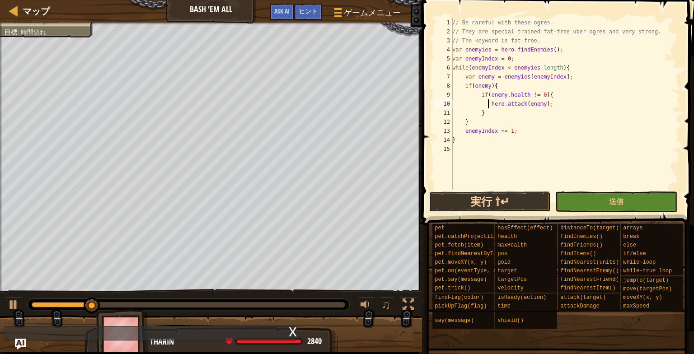
click at [491, 196] on button "実行 ⇧↵" at bounding box center [490, 202] width 122 height 21
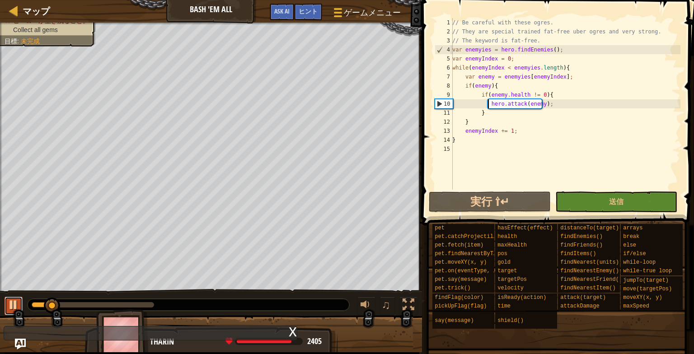
click at [6, 302] on button at bounding box center [14, 306] width 18 height 19
click at [533, 93] on div "// Be careful with these ogres. // They are special trained fat-free uber ogres…" at bounding box center [565, 113] width 230 height 190
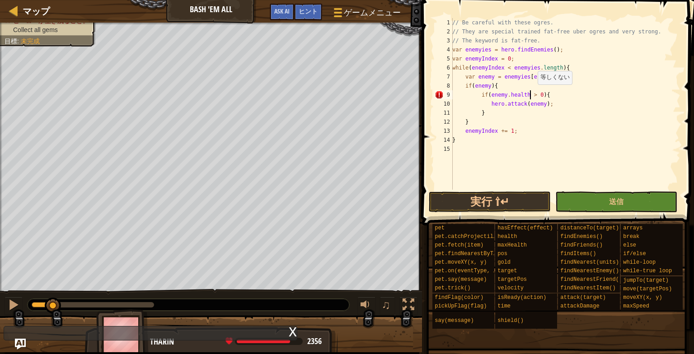
scroll to position [4, 6]
click at [490, 102] on div "// Be careful with these ogres. // They are special trained fat-free uber ogres…" at bounding box center [565, 113] width 230 height 190
click at [489, 102] on div "// Be careful with these ogres. // They are special trained fat-free uber ogres…" at bounding box center [565, 113] width 230 height 190
click at [485, 94] on div "// Be careful with these ogres. // They are special trained fat-free uber ogres…" at bounding box center [565, 113] width 230 height 190
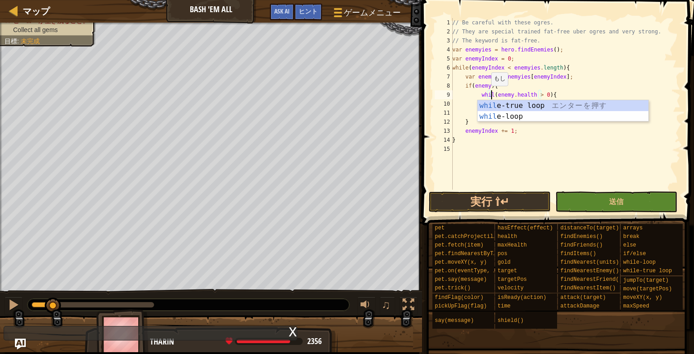
scroll to position [4, 3]
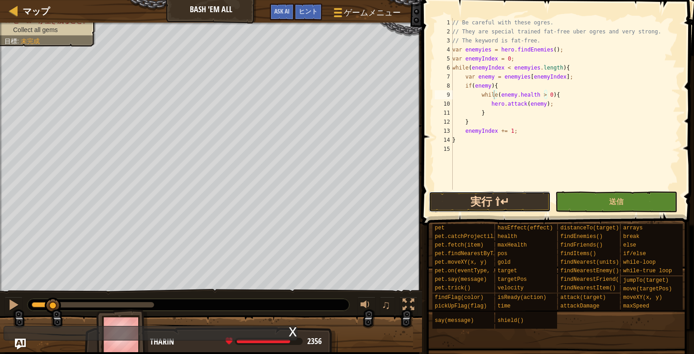
click at [515, 201] on button "実行 ⇧↵" at bounding box center [490, 202] width 122 height 21
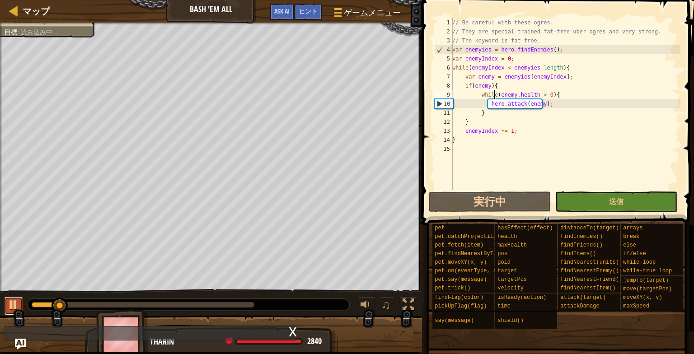
click at [14, 304] on div at bounding box center [14, 305] width 12 height 12
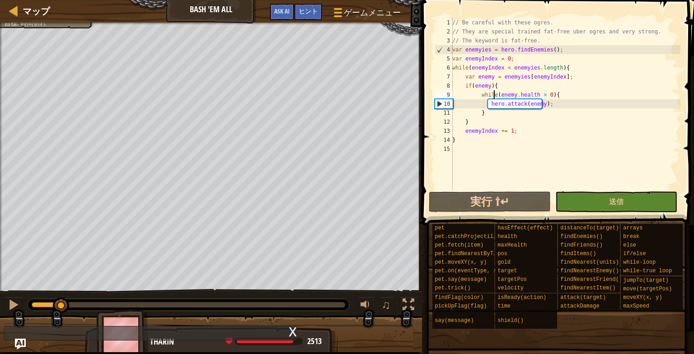
click at [464, 135] on div "// Be careful with these ogres. // They are special trained fat-free uber ogres…" at bounding box center [565, 113] width 230 height 190
type textarea "enemyIndex += 1;"
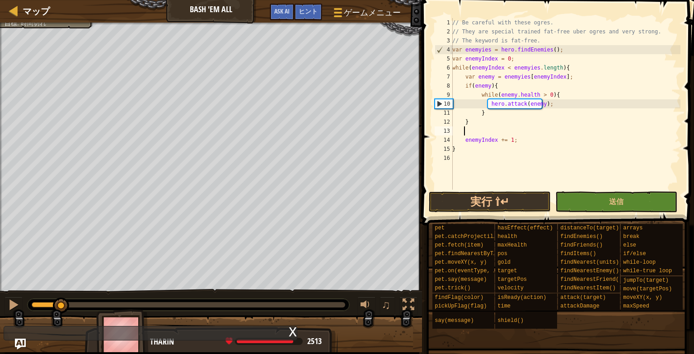
click at [464, 135] on div "// Be careful with these ogres. // They are special trained fat-free uber ogres…" at bounding box center [565, 113] width 230 height 190
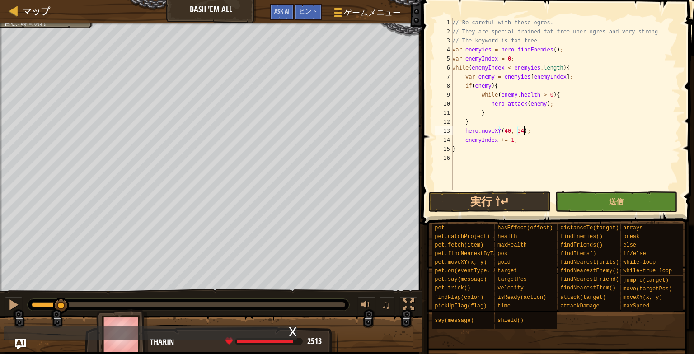
scroll to position [4, 5]
click at [461, 206] on button "実行 ⇧↵" at bounding box center [490, 202] width 122 height 21
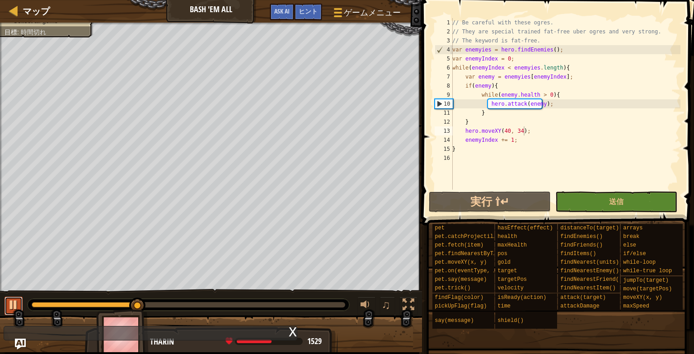
click at [8, 309] on div at bounding box center [14, 305] width 12 height 12
click at [312, 11] on span "ヒント" at bounding box center [308, 11] width 19 height 9
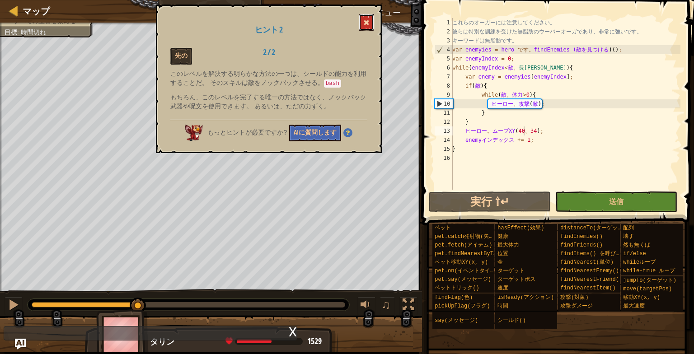
click at [359, 24] on button at bounding box center [366, 22] width 15 height 17
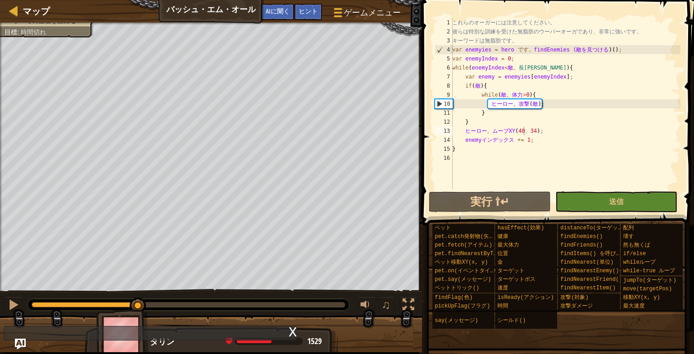
click at [591, 1] on span at bounding box center [558, 100] width 279 height 252
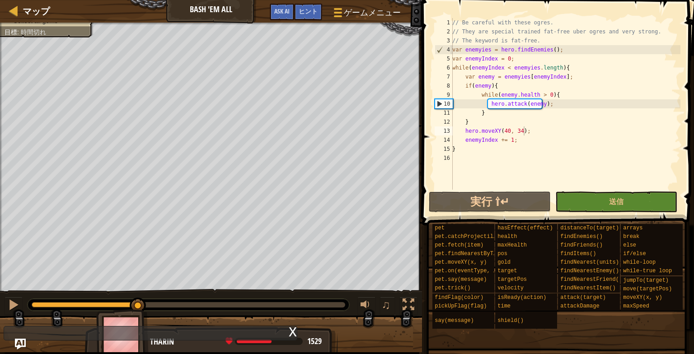
type textarea "}"
click at [482, 149] on div "// Be careful with these ogres. // They are special trained fat-free uber ogres…" at bounding box center [565, 113] width 230 height 190
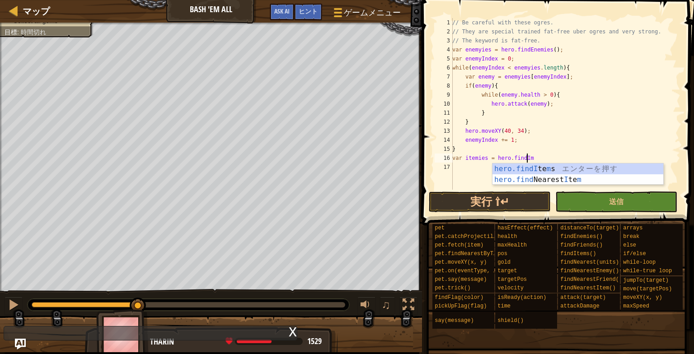
type textarea "var itemies = hero.findI"
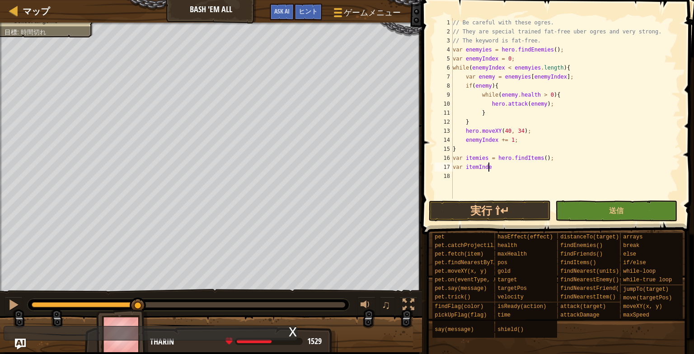
scroll to position [4, 2]
type textarea "var itemIndex = 0;"
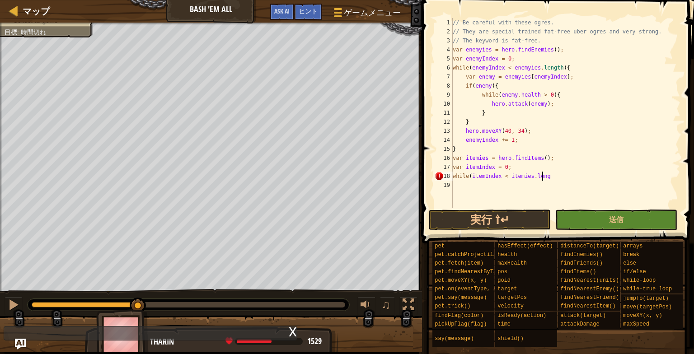
scroll to position [4, 7]
type textarea "while(itemIndex < itemies.length){"
type textarea "var item = itemies[itemIndex];"
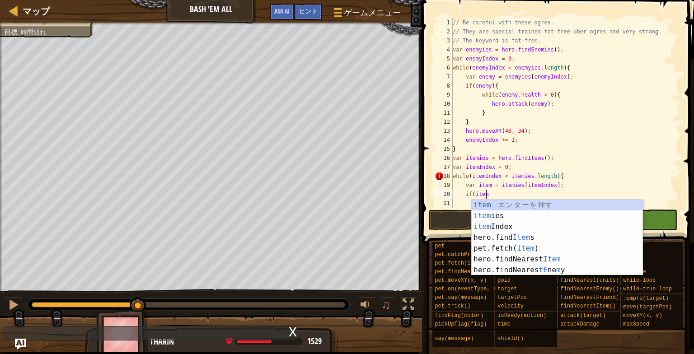
scroll to position [4, 2]
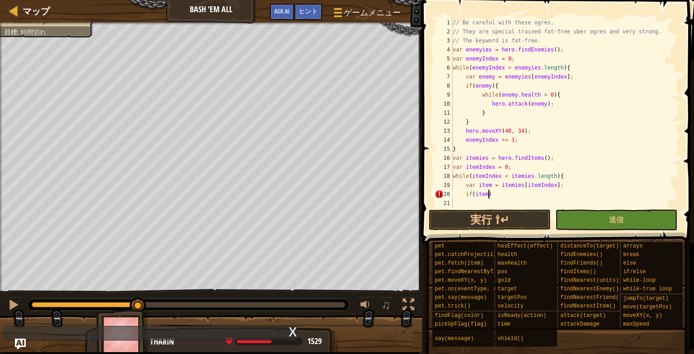
type textarea "if(item){"
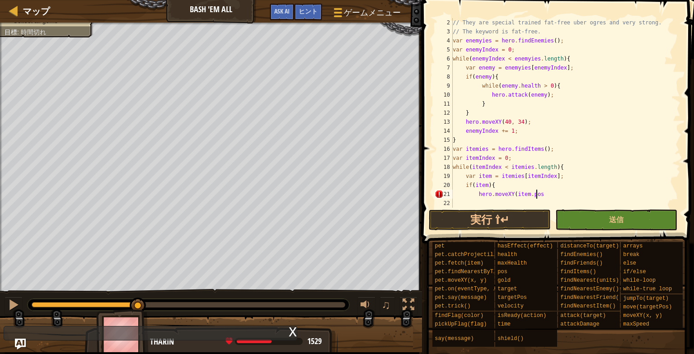
scroll to position [4, 6]
type textarea "hero.moveXY(item.pos.x, hero.pos.y);"
type textarea "}"
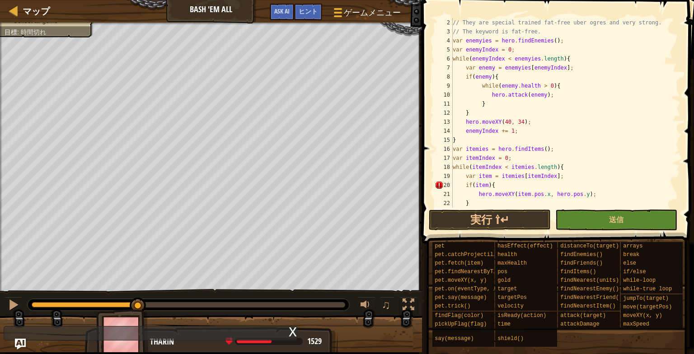
type textarea "}"
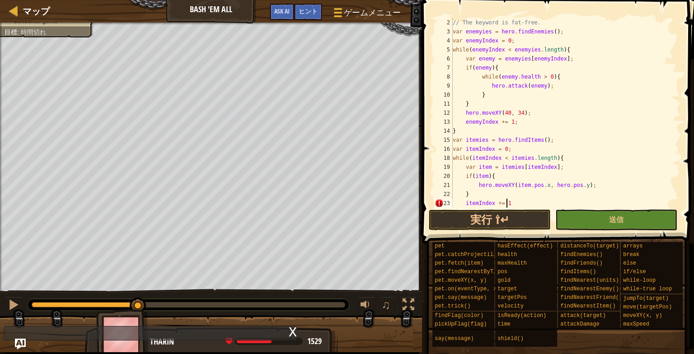
scroll to position [4, 4]
type textarea "itemIndex += 1;"
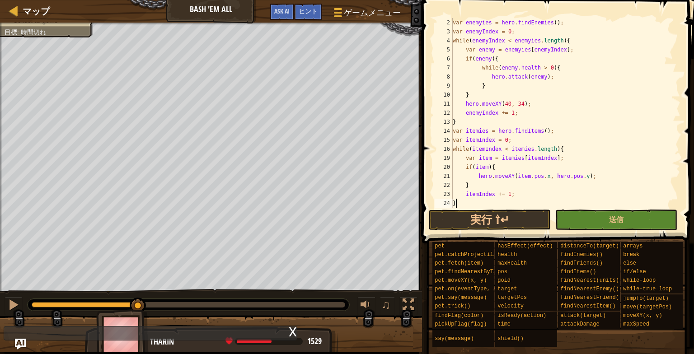
scroll to position [27, 0]
click at [512, 224] on button "実行 ⇧↵" at bounding box center [490, 220] width 122 height 21
type textarea "}"
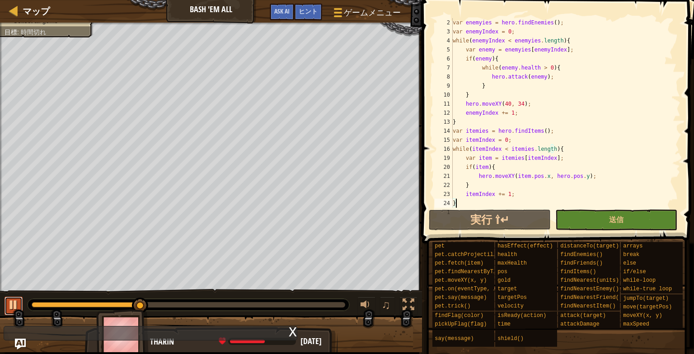
click at [10, 303] on div at bounding box center [14, 305] width 12 height 12
